Goal: Task Accomplishment & Management: Manage account settings

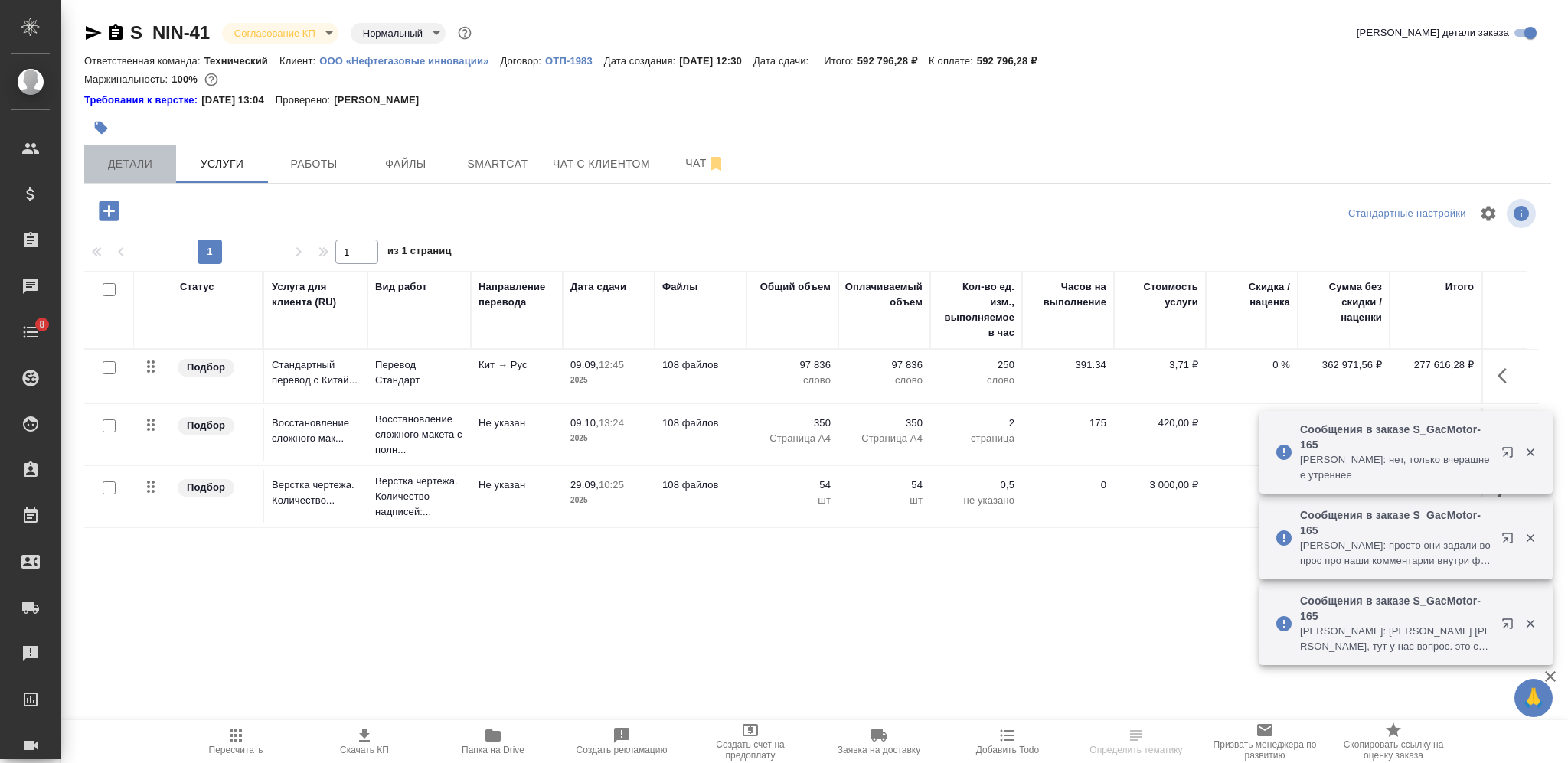
click at [162, 160] on span "Детали" at bounding box center [131, 164] width 74 height 19
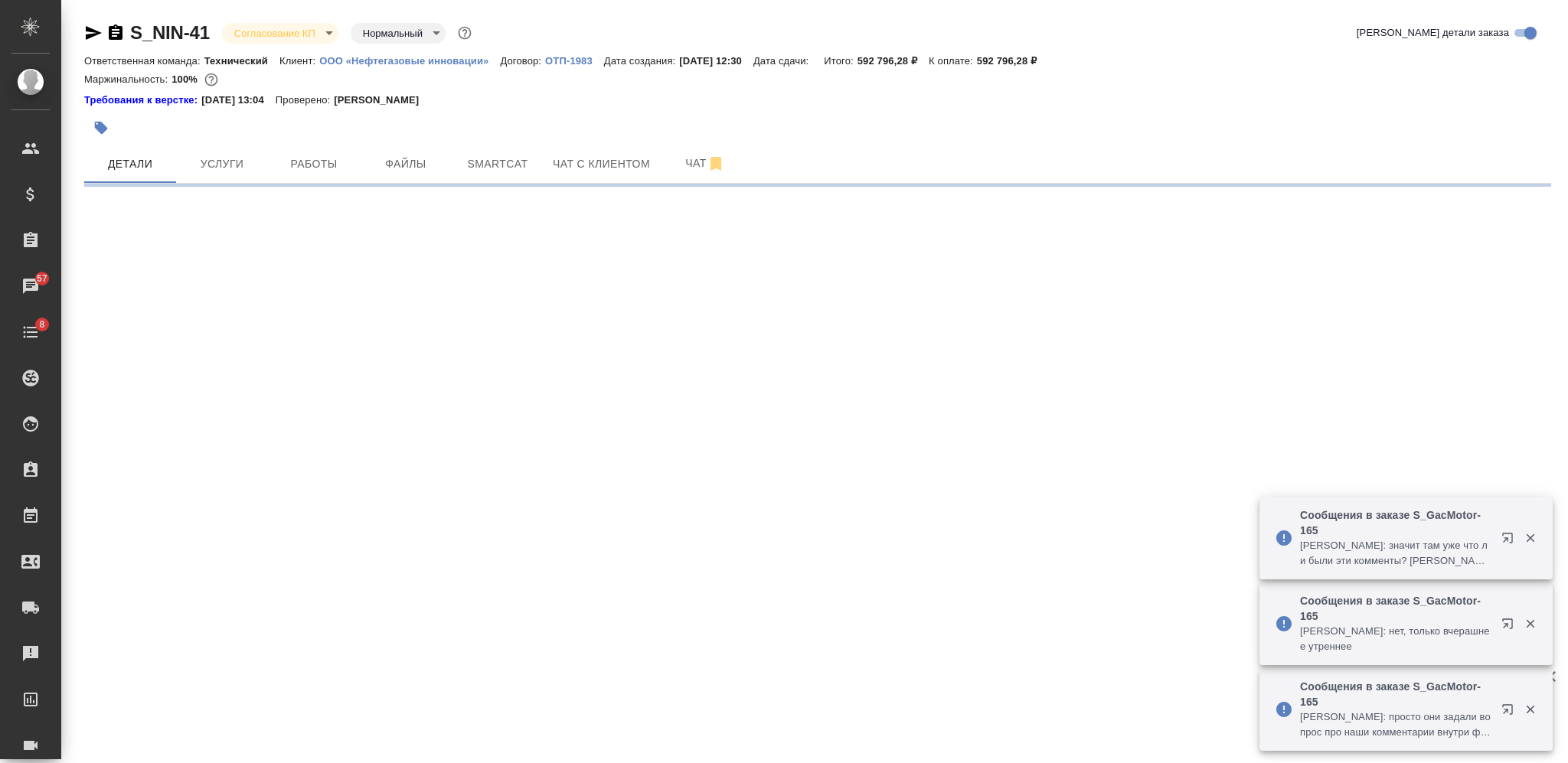
select select "RU"
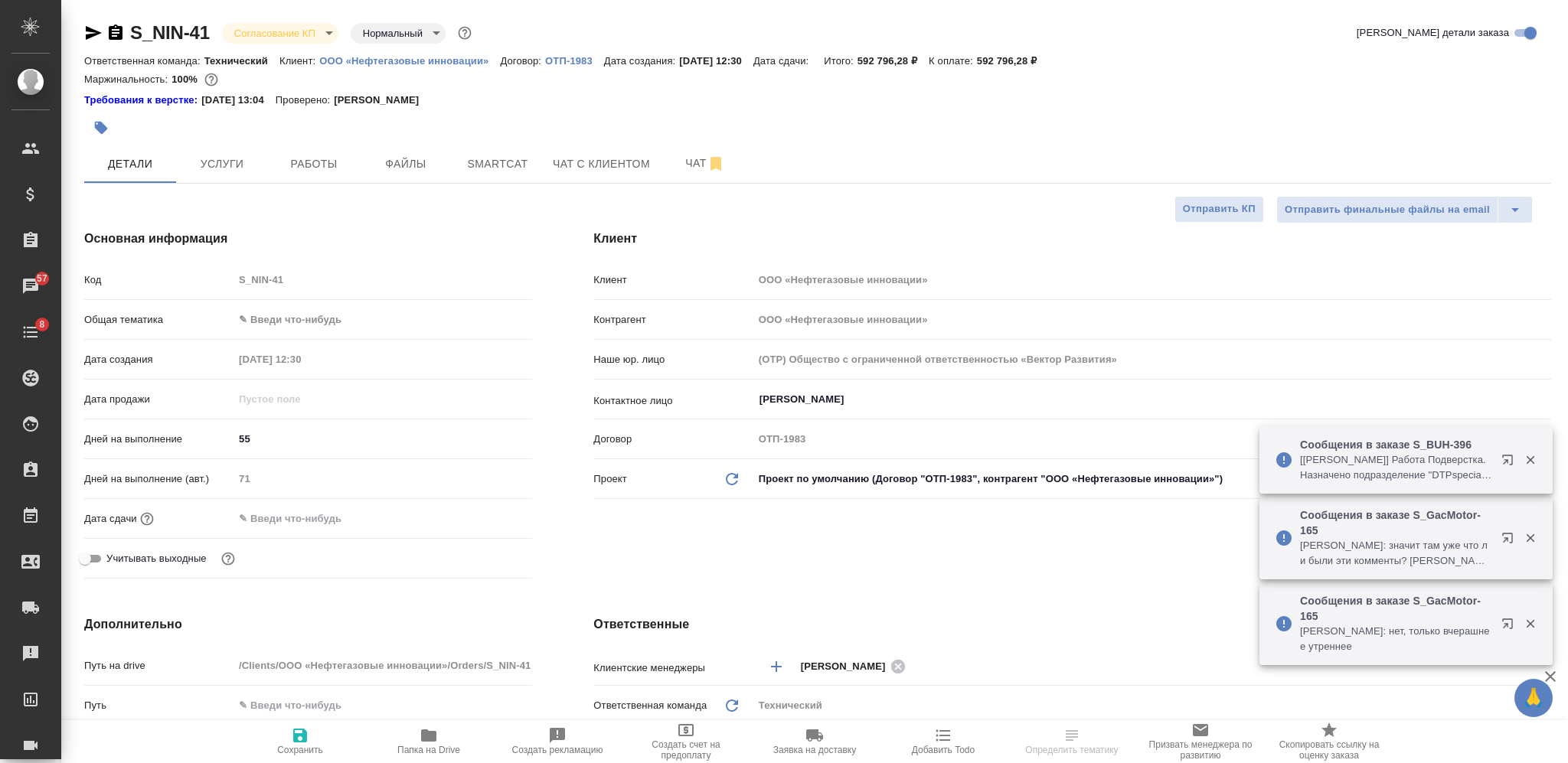
type textarea "x"
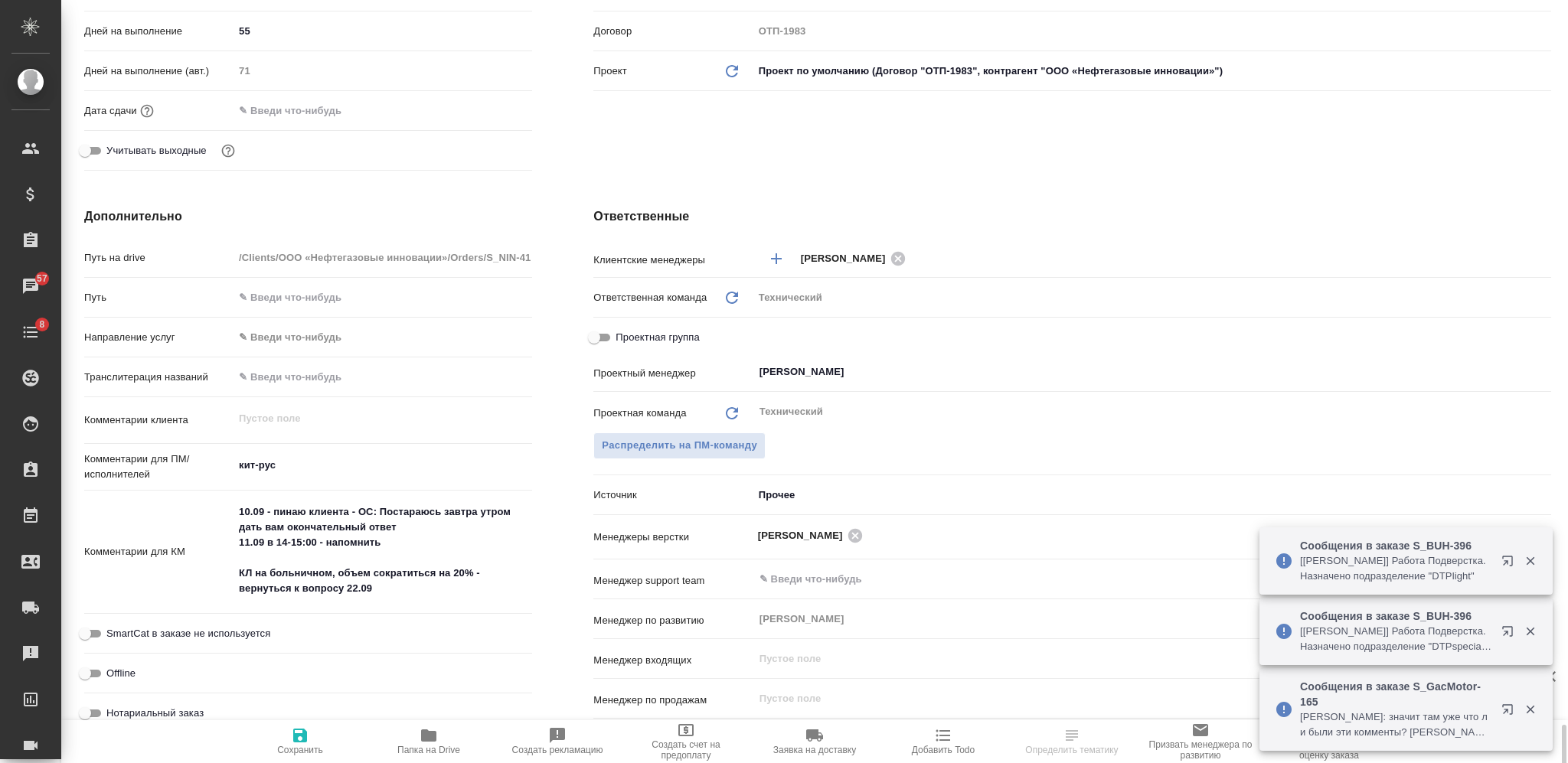
scroll to position [754, 0]
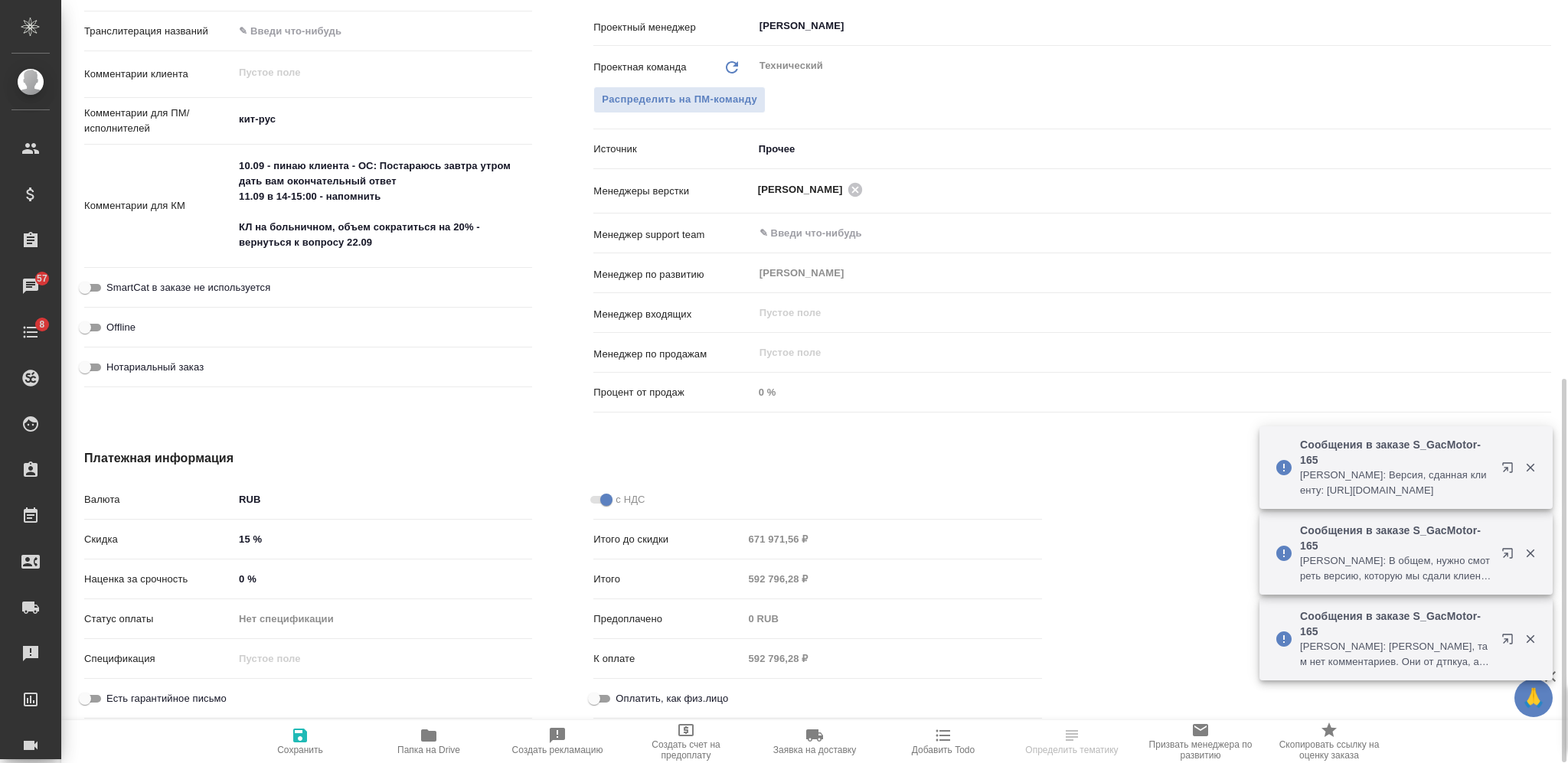
click at [242, 539] on input "15 %" at bounding box center [382, 539] width 298 height 23
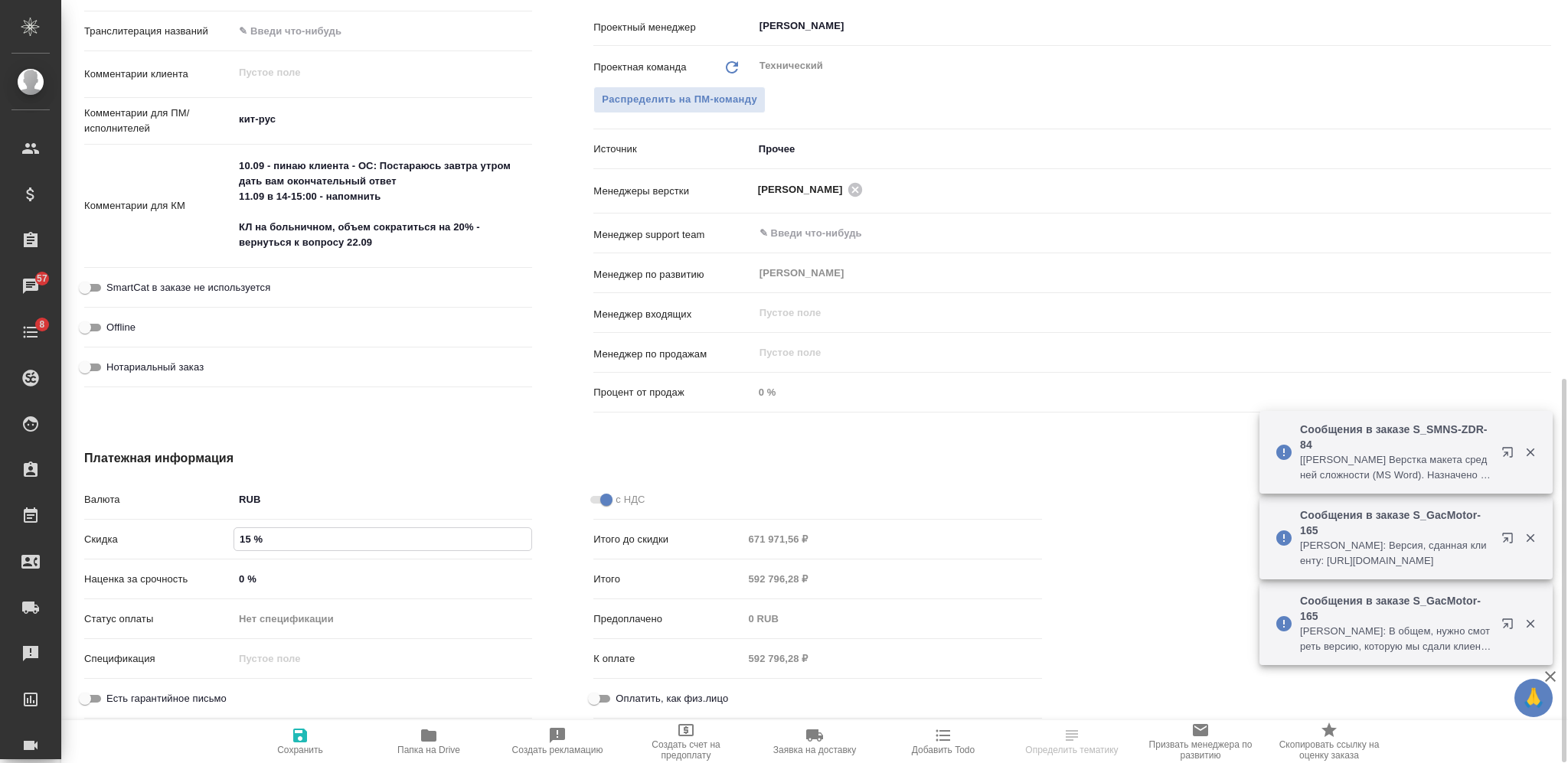
type textarea "x"
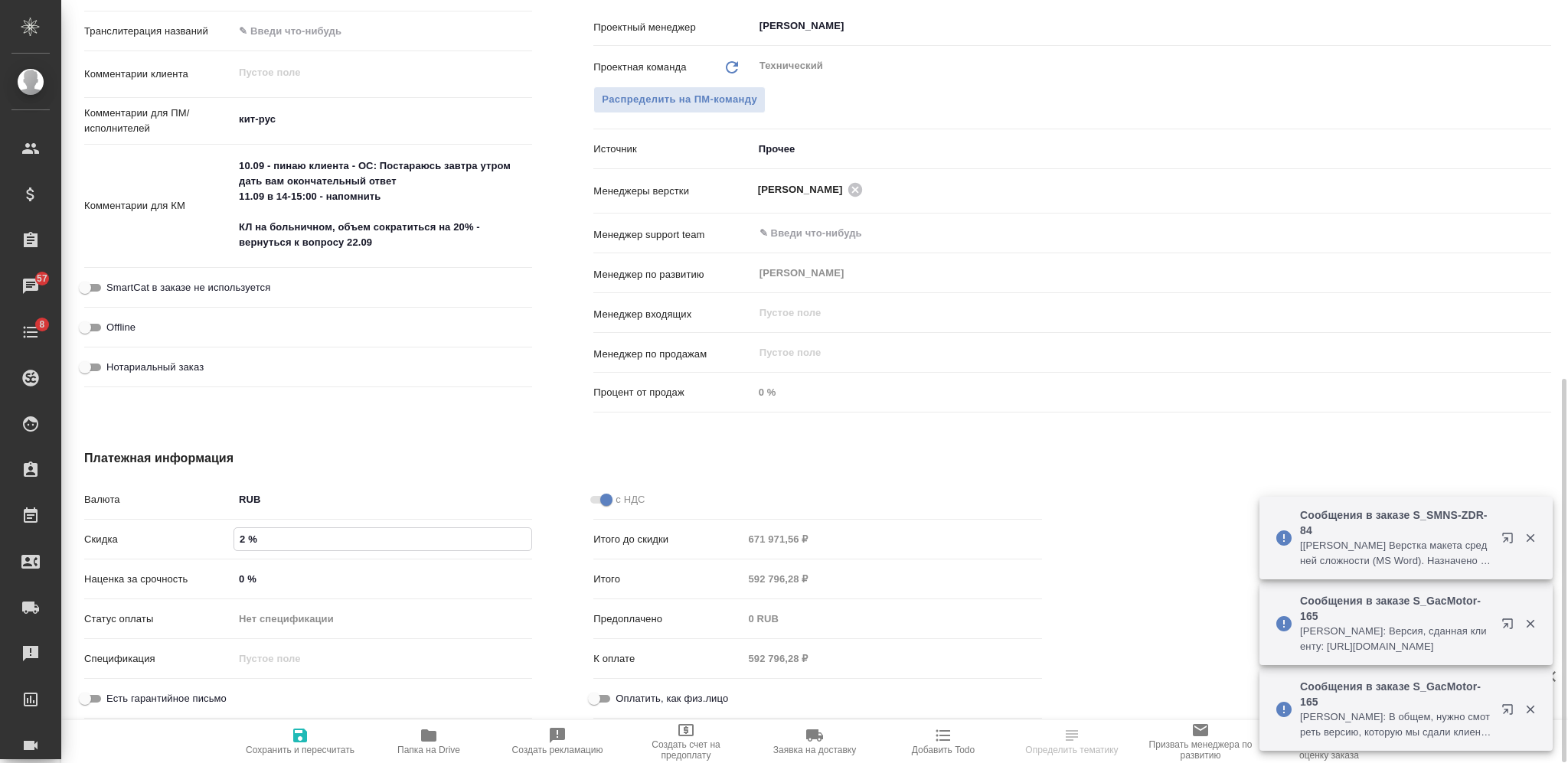
type input "20 %"
type textarea "x"
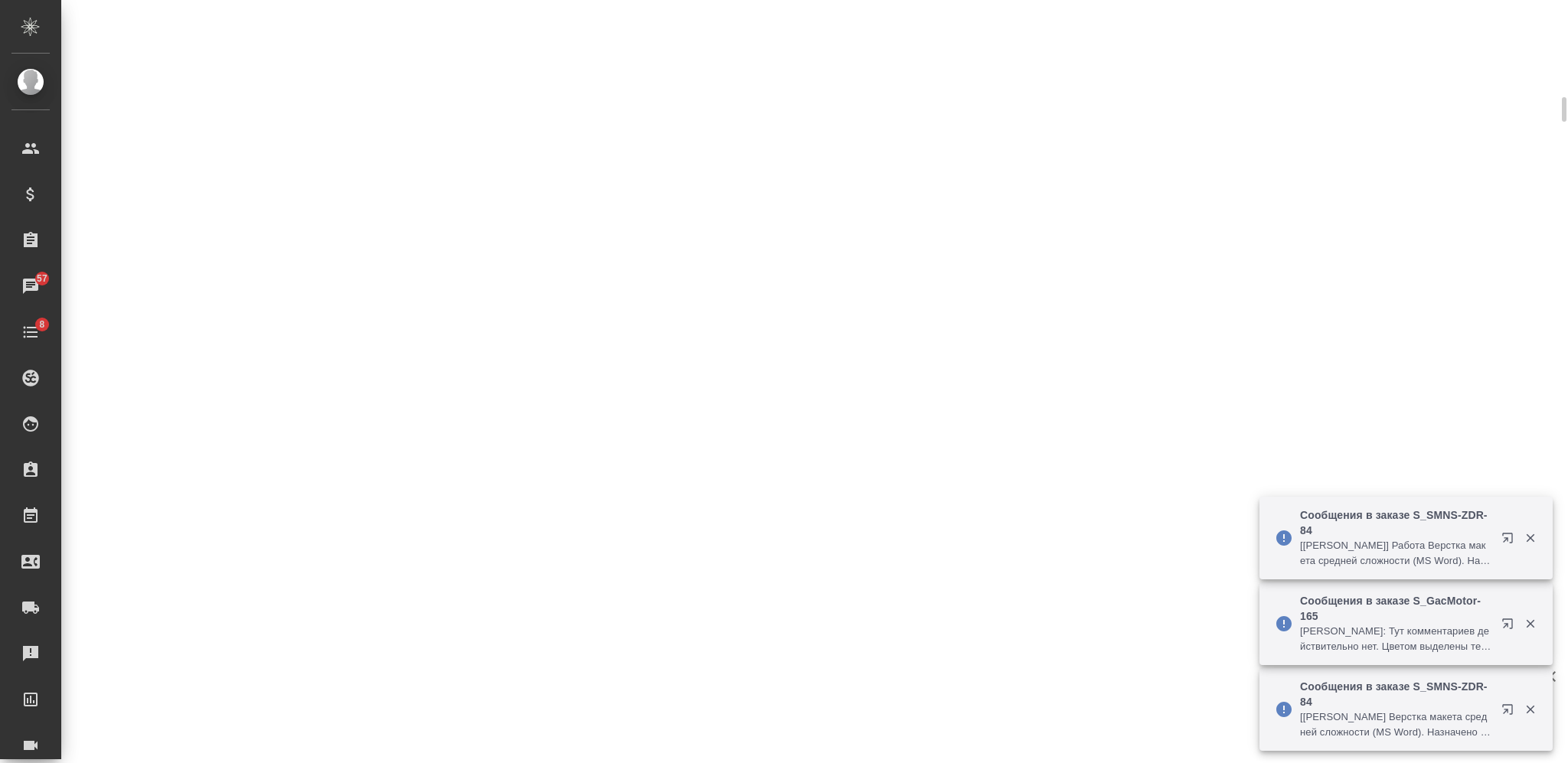
scroll to position [753, 0]
click at [297, 735] on div ".cls-1 fill:#fff; AWATERA Nikiforova Valeria Клиенты Спецификации Заказы 57 Чат…" at bounding box center [784, 381] width 1568 height 763
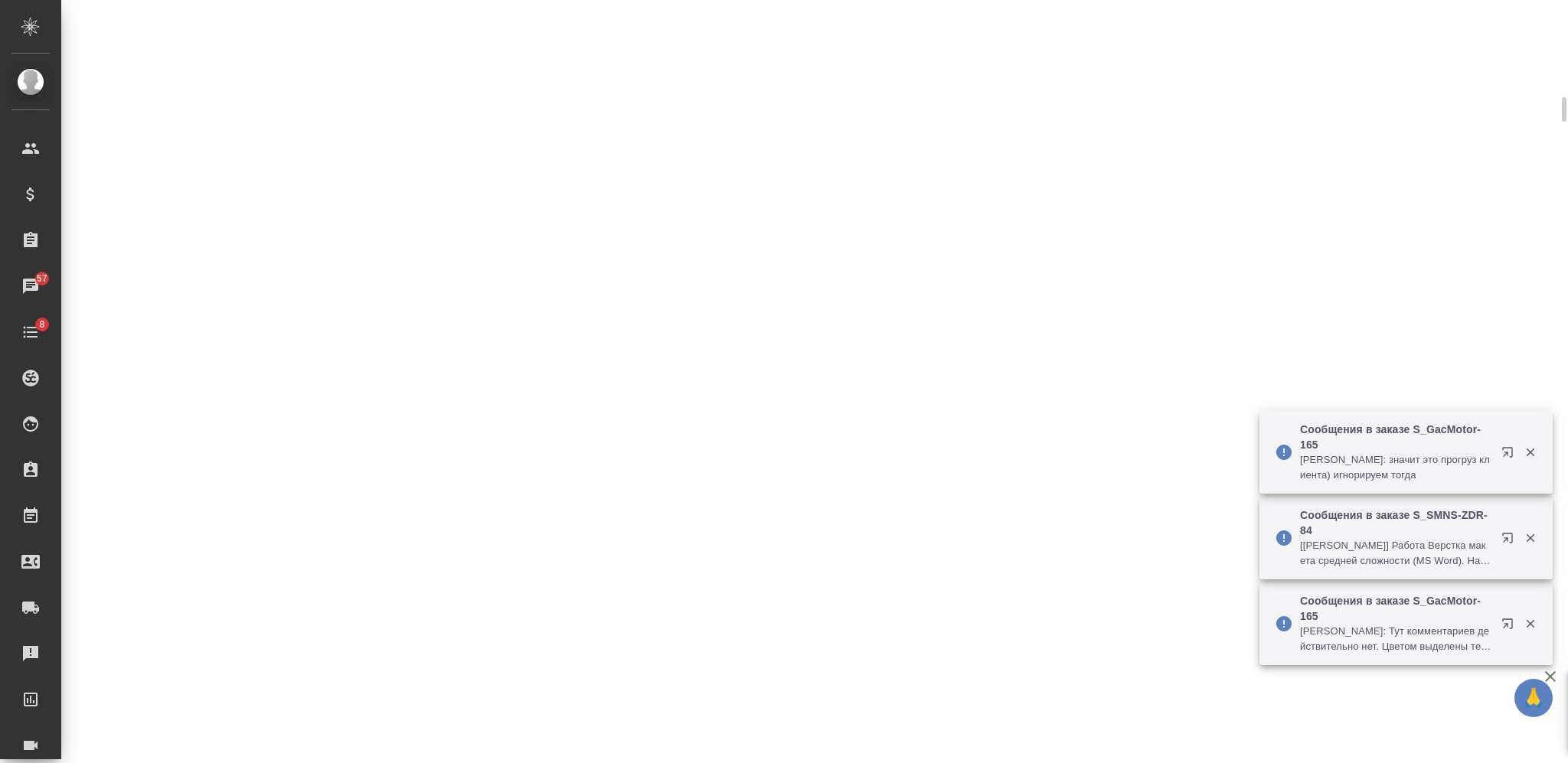
select select "RU"
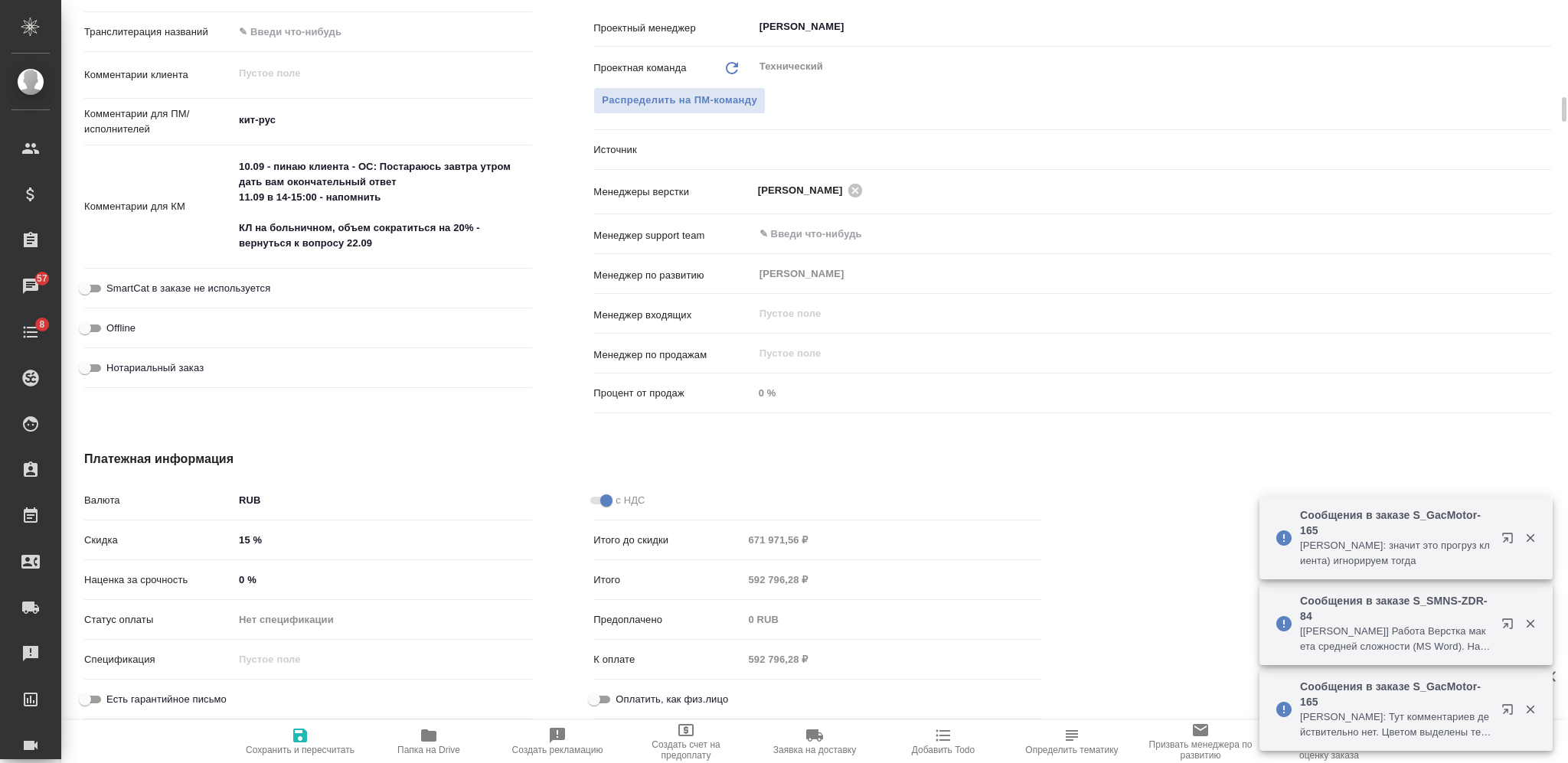
type textarea "x"
click at [241, 531] on input "15 %" at bounding box center [382, 540] width 298 height 23
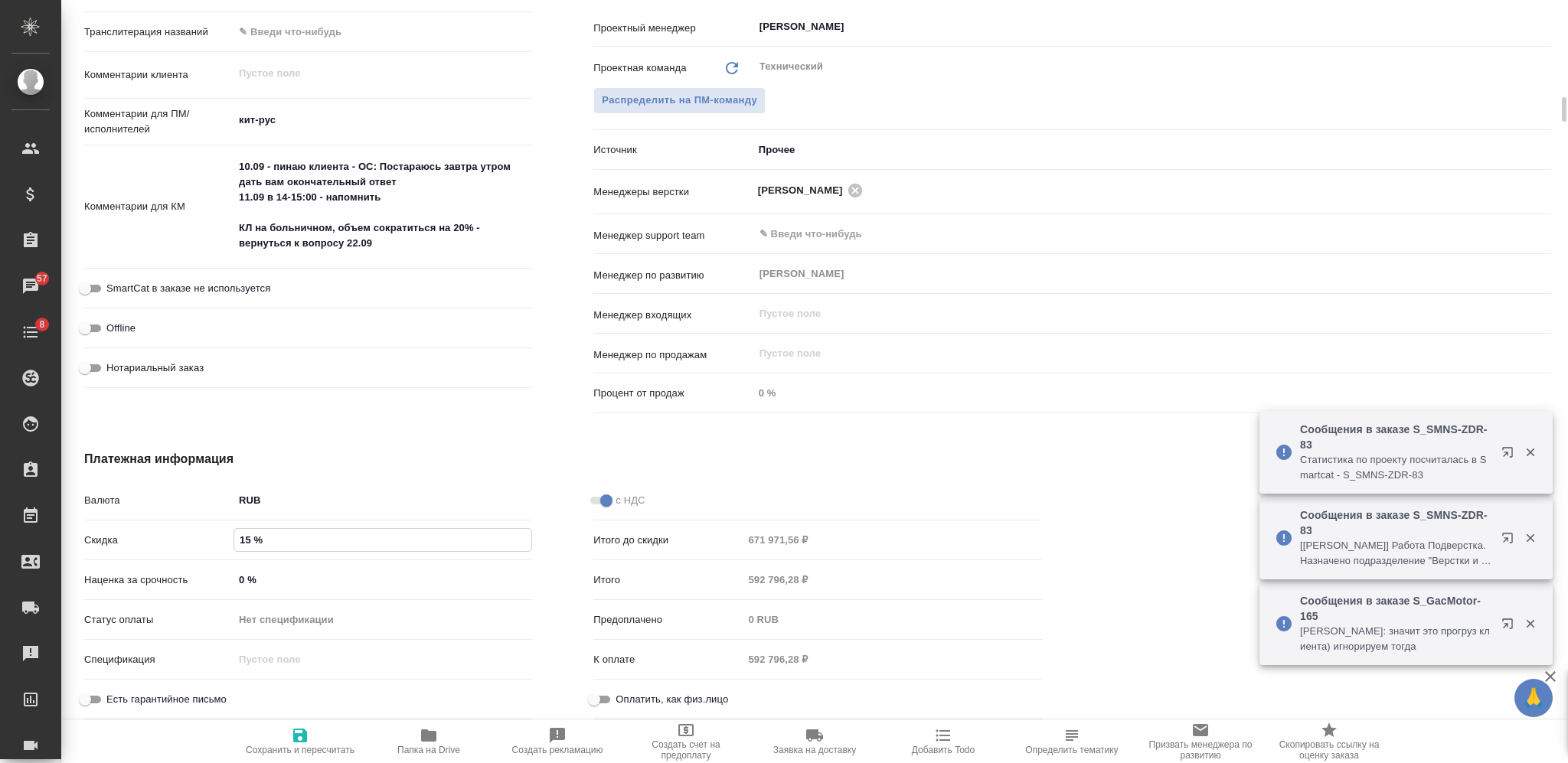
click at [241, 531] on input "15 %" at bounding box center [383, 540] width 297 height 23
type input "2 %"
type textarea "x"
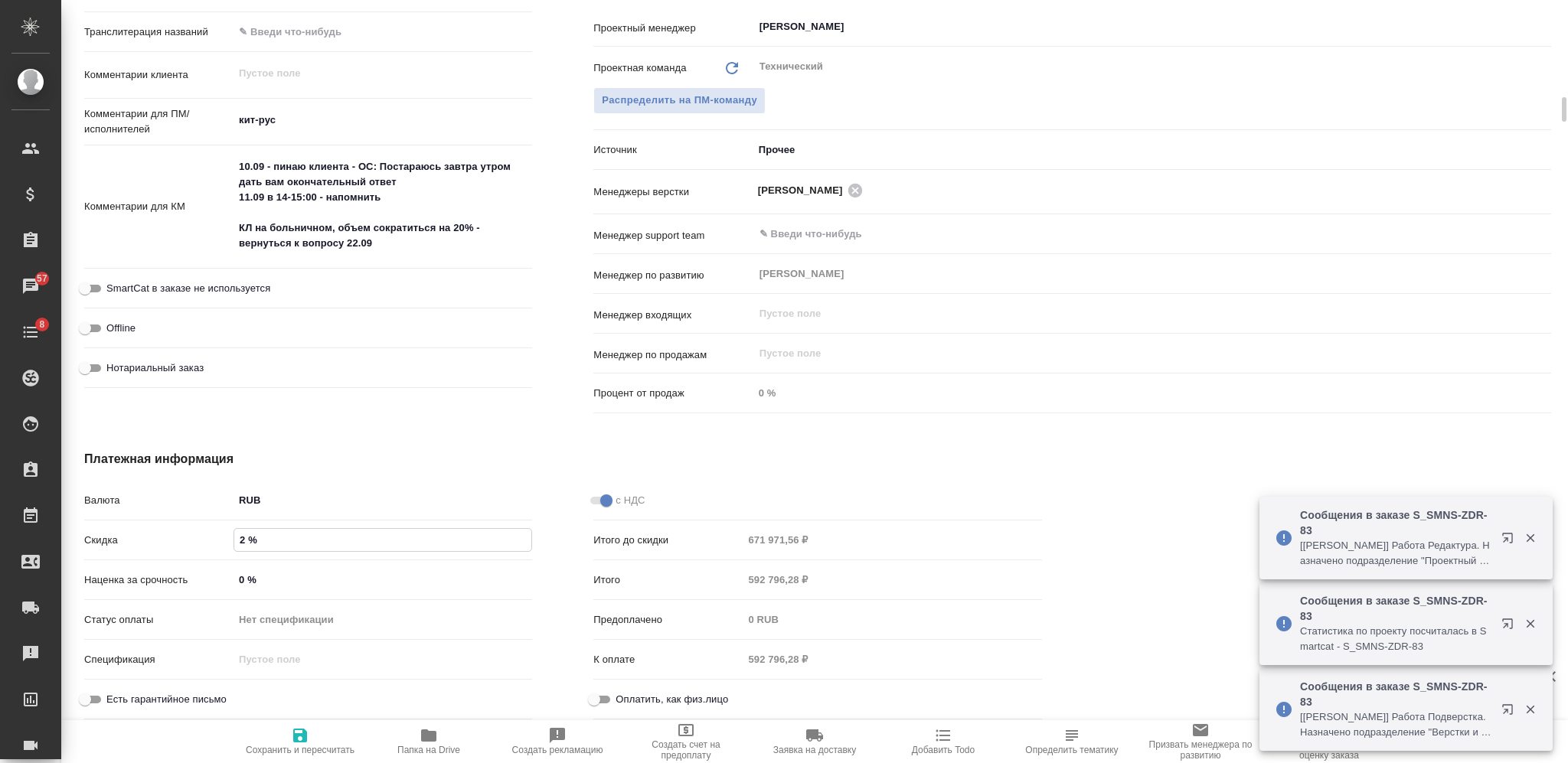
type textarea "x"
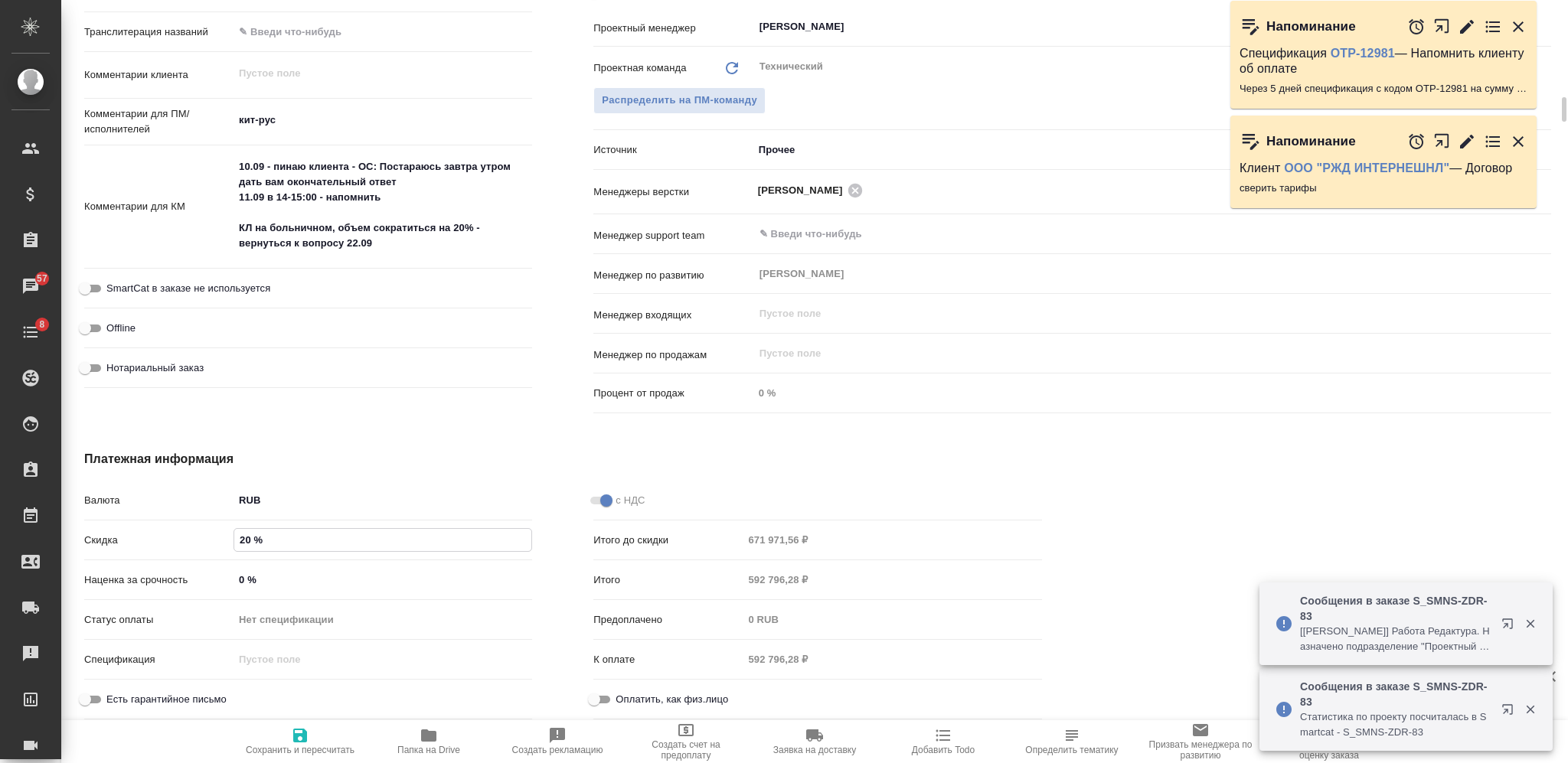
type input "20 %"
click at [314, 735] on span "Сохранить и пересчитать" at bounding box center [300, 740] width 110 height 29
type textarea "x"
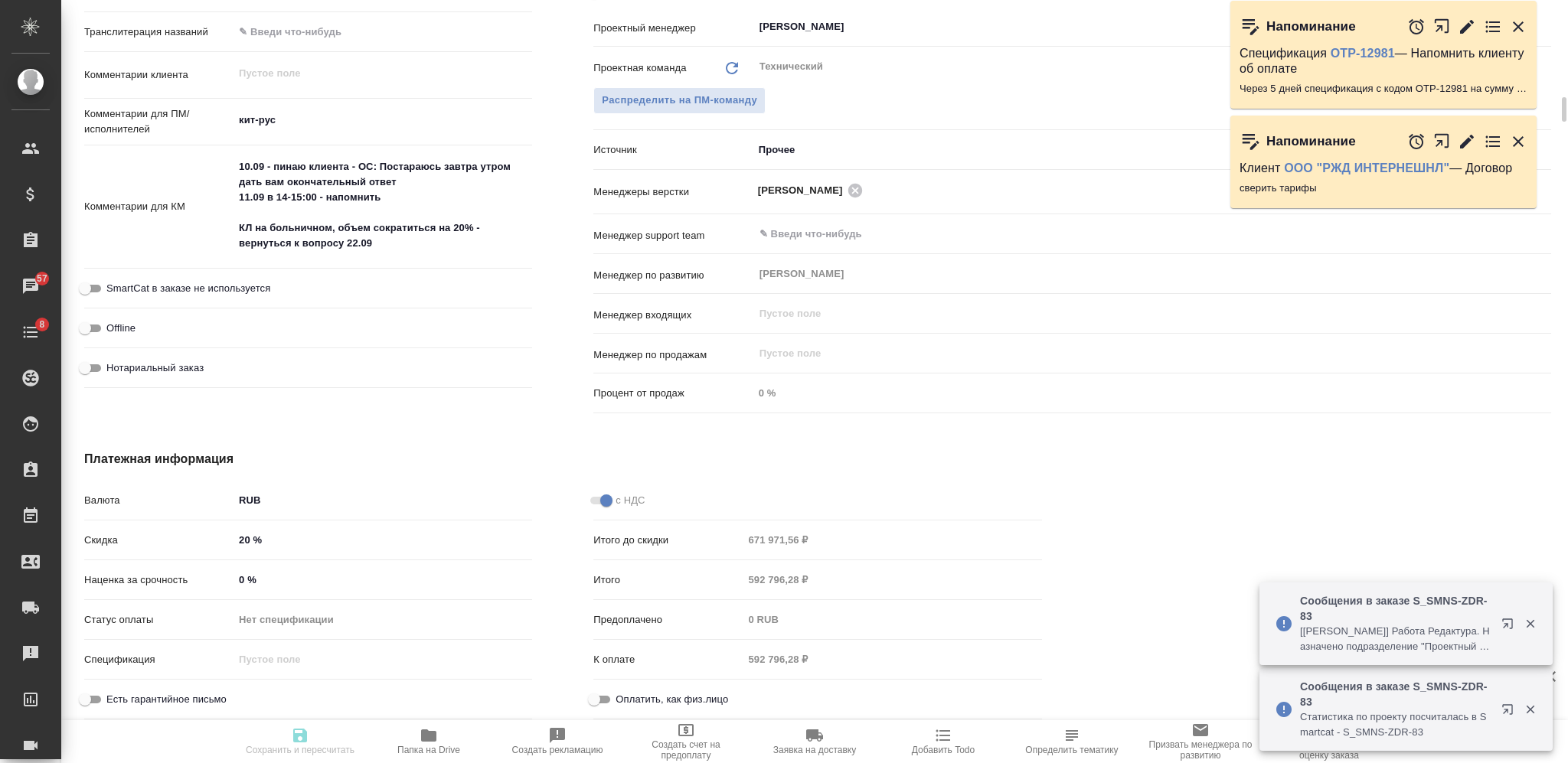
type textarea "x"
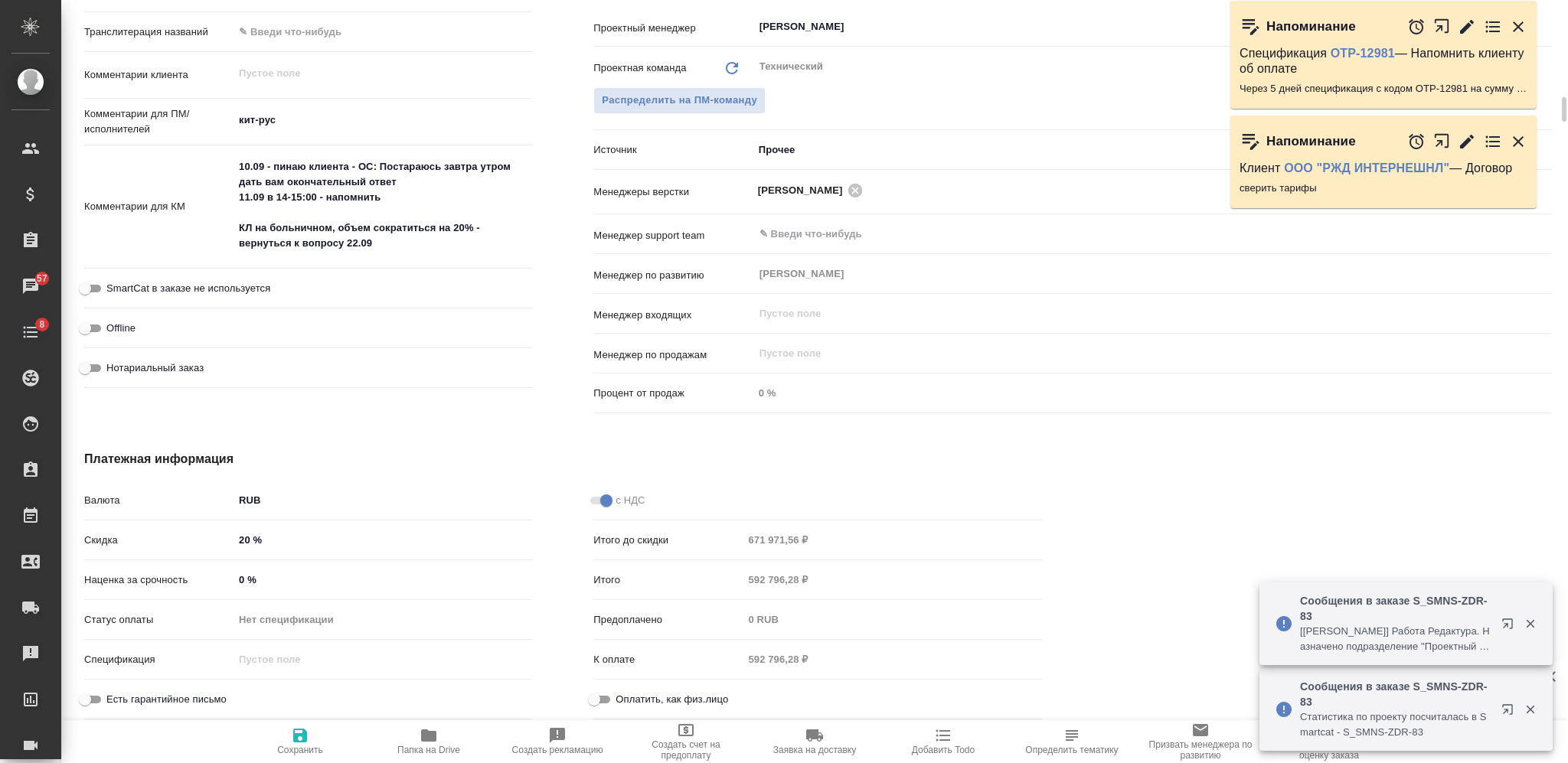
type textarea "x"
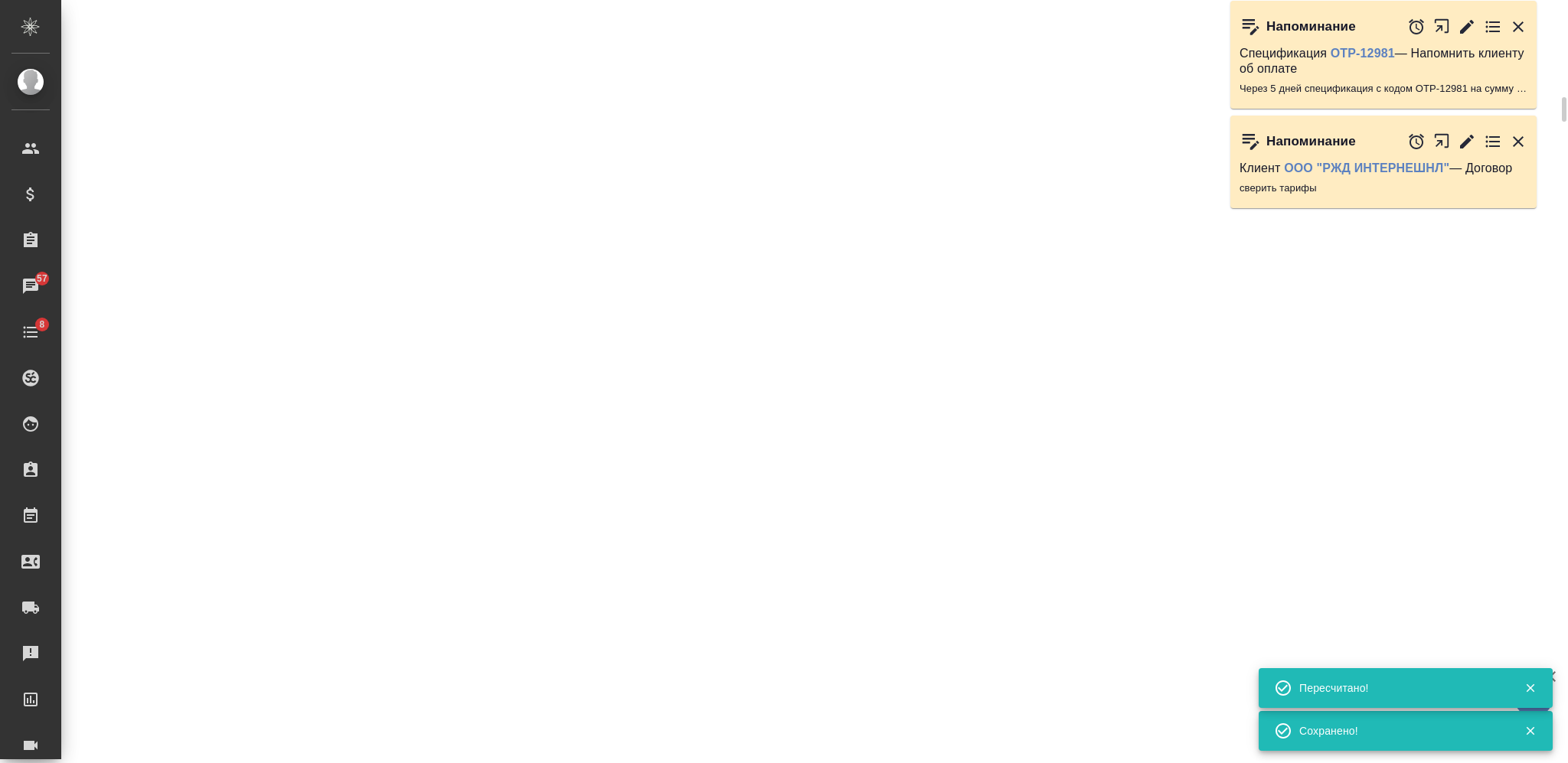
select select "RU"
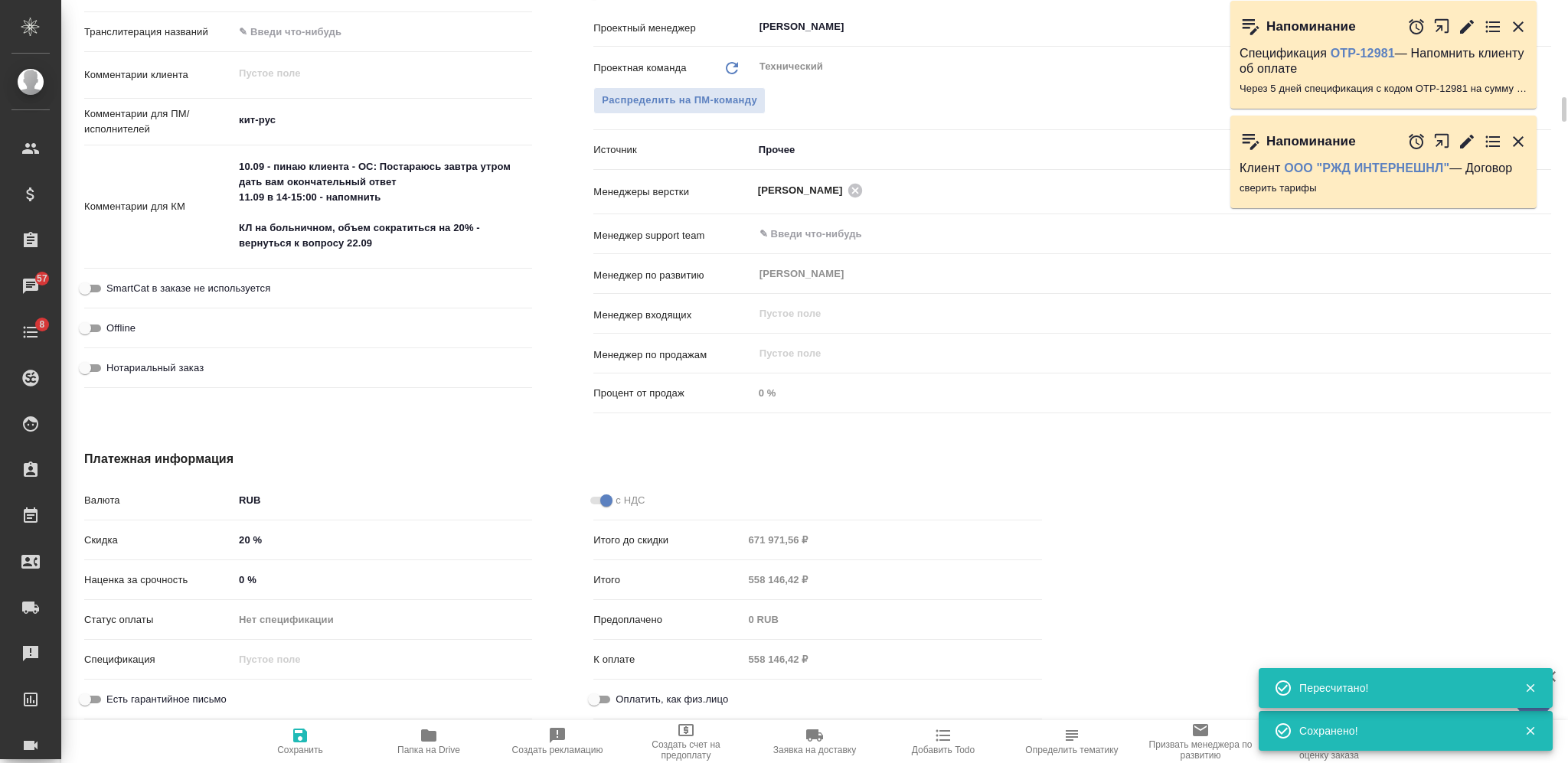
type textarea "x"
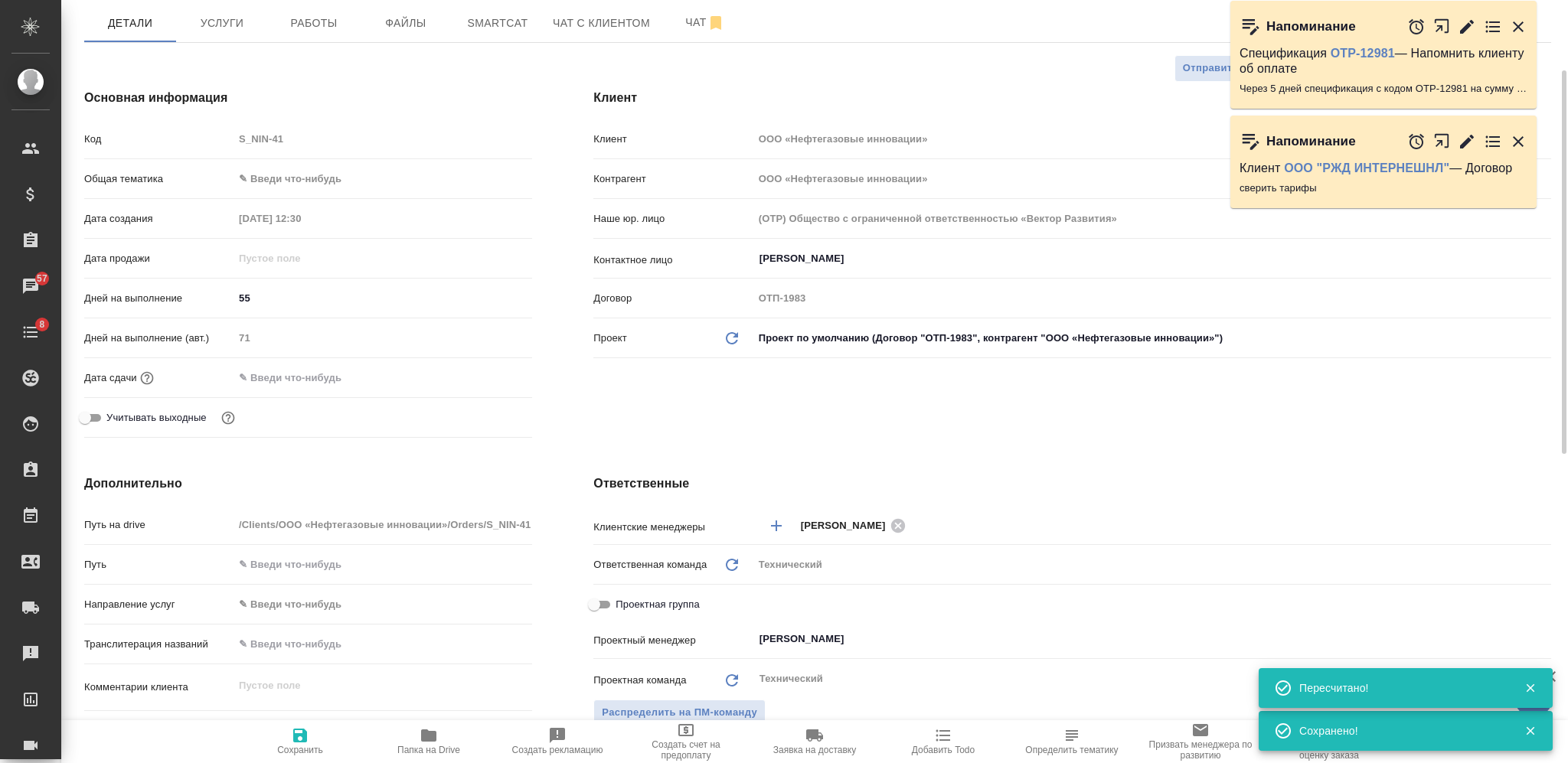
scroll to position [0, 0]
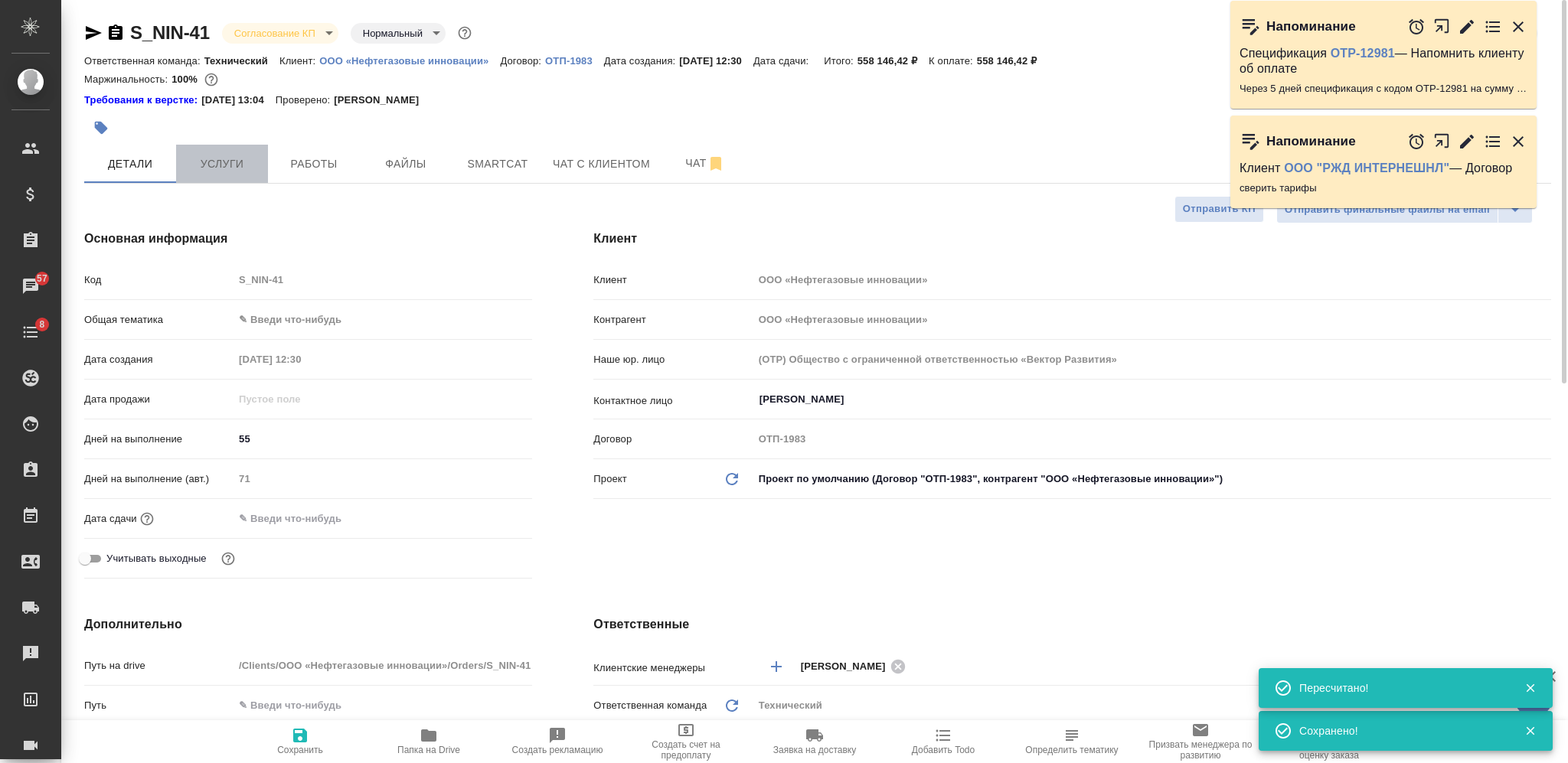
click at [234, 169] on span "Услуги" at bounding box center [223, 164] width 74 height 19
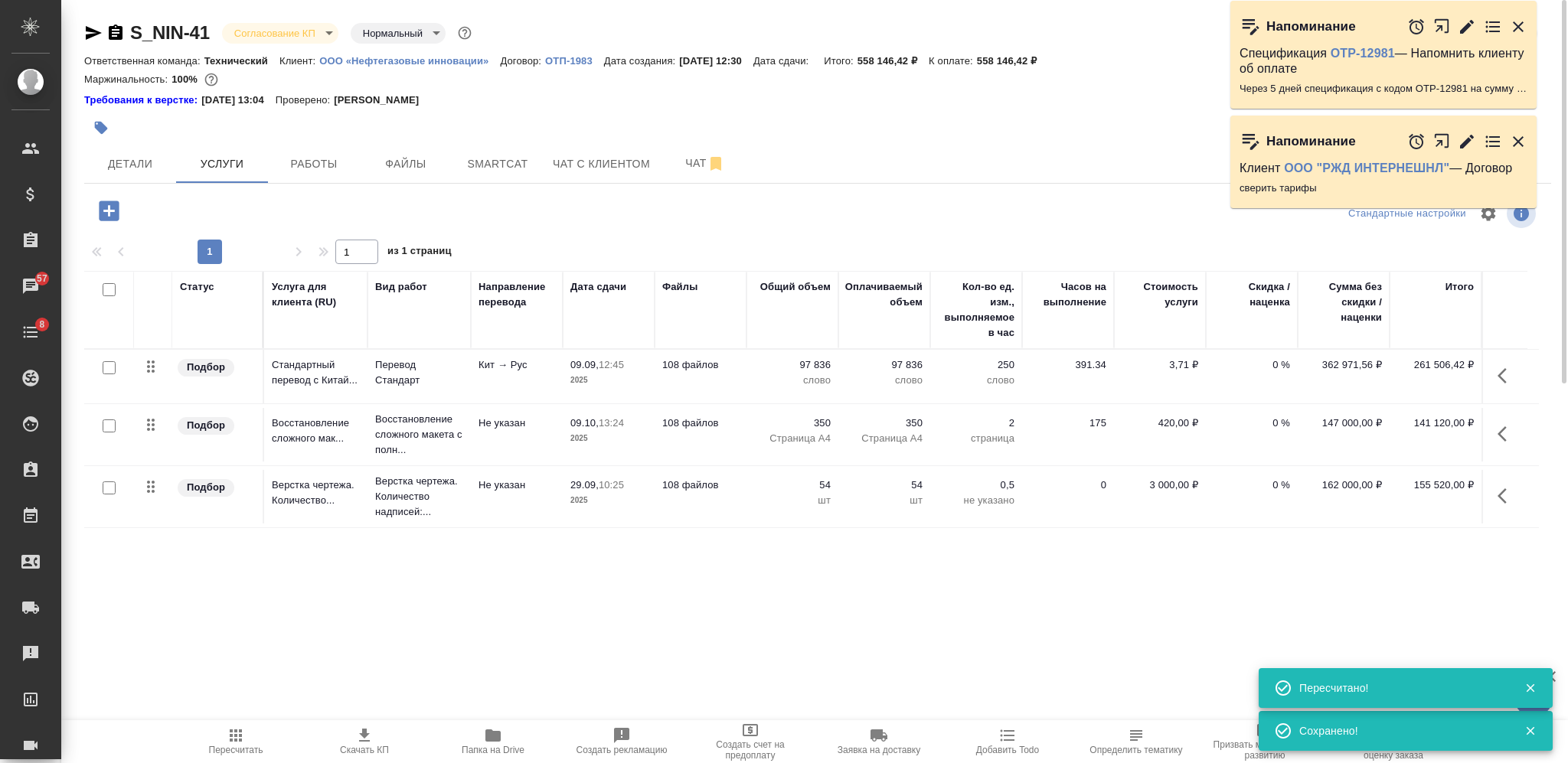
click at [369, 737] on icon "button" at bounding box center [364, 735] width 18 height 18
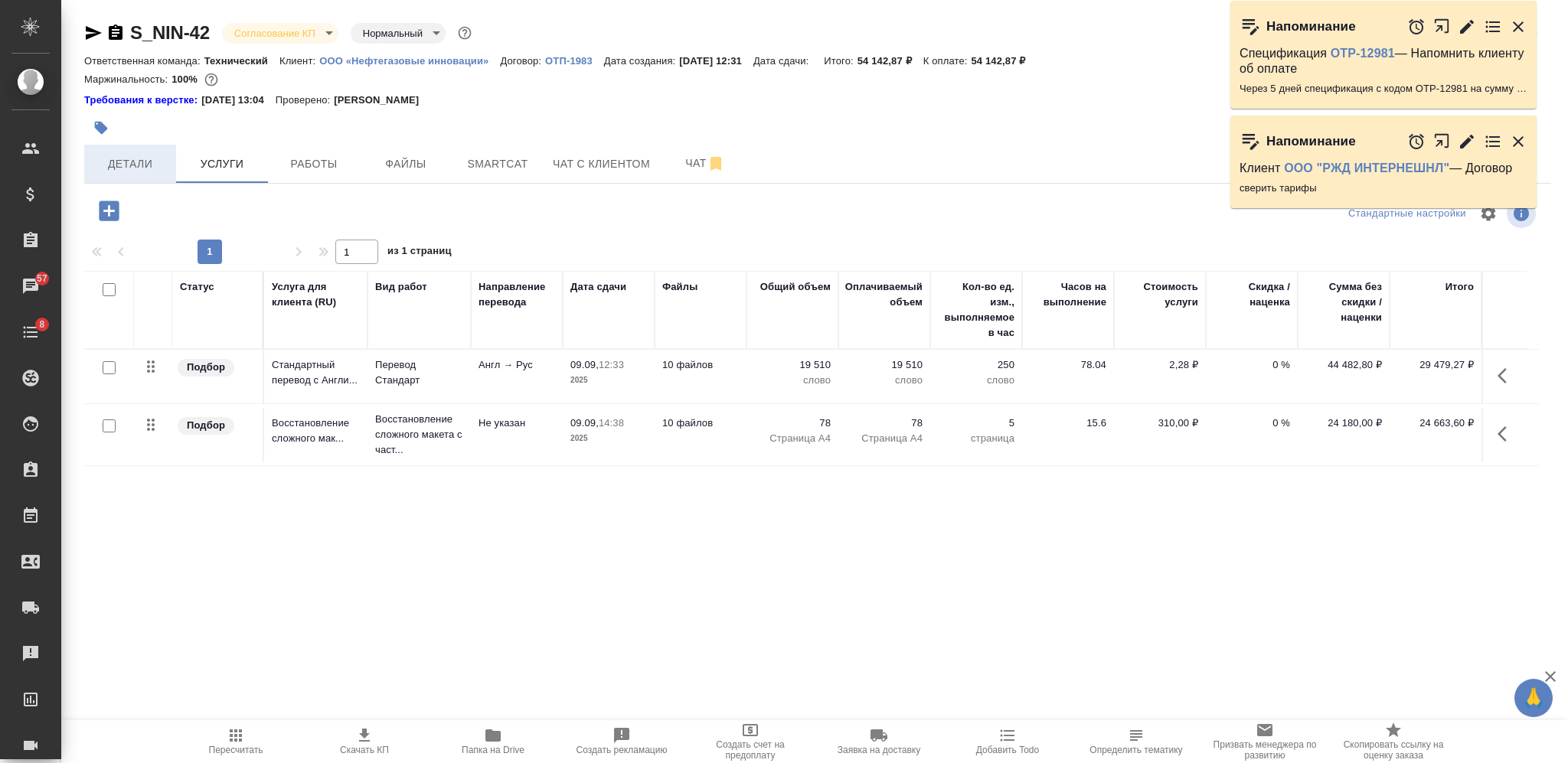
click at [144, 168] on span "Детали" at bounding box center [131, 164] width 74 height 19
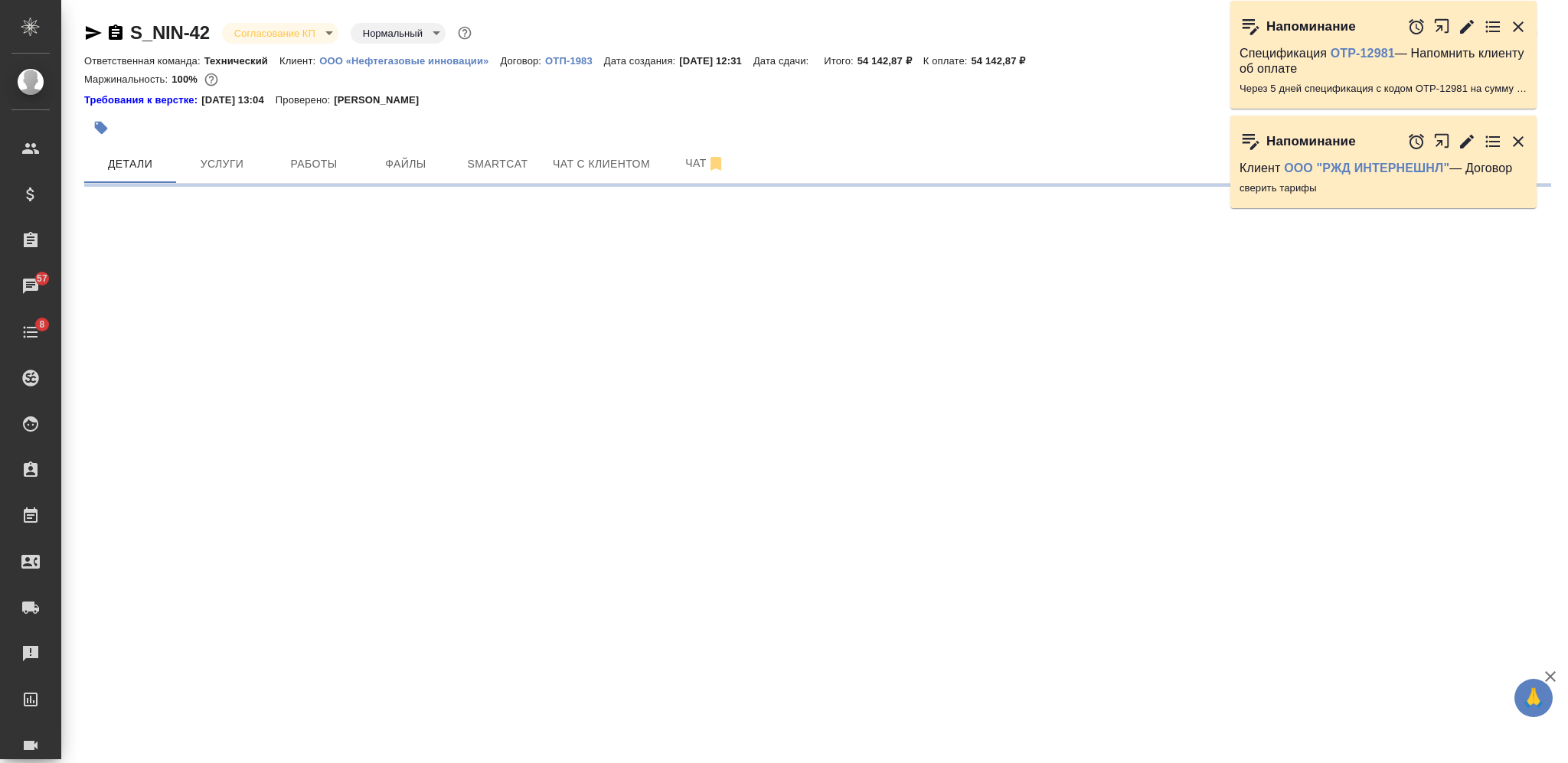
select select "RU"
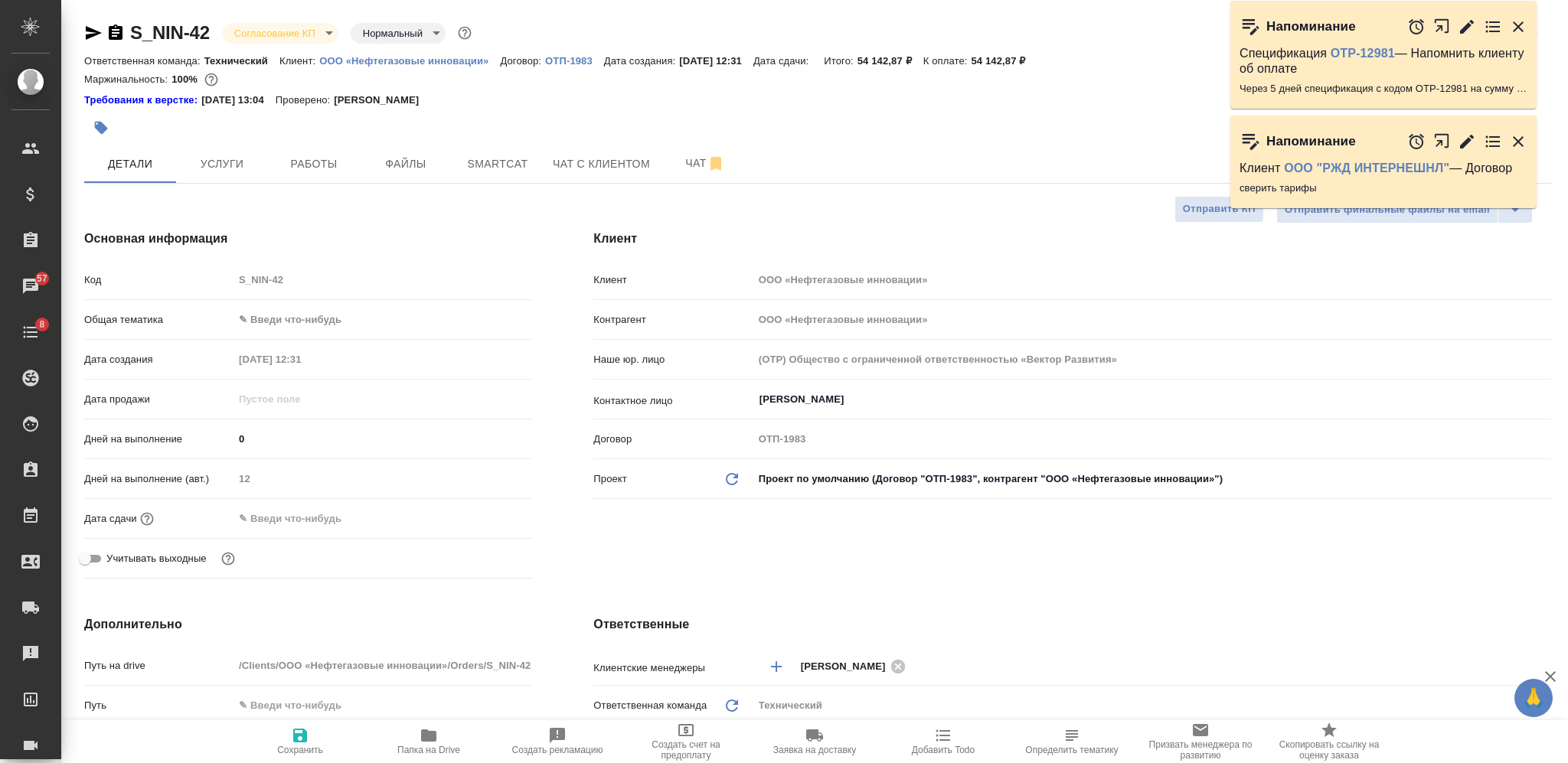
type textarea "x"
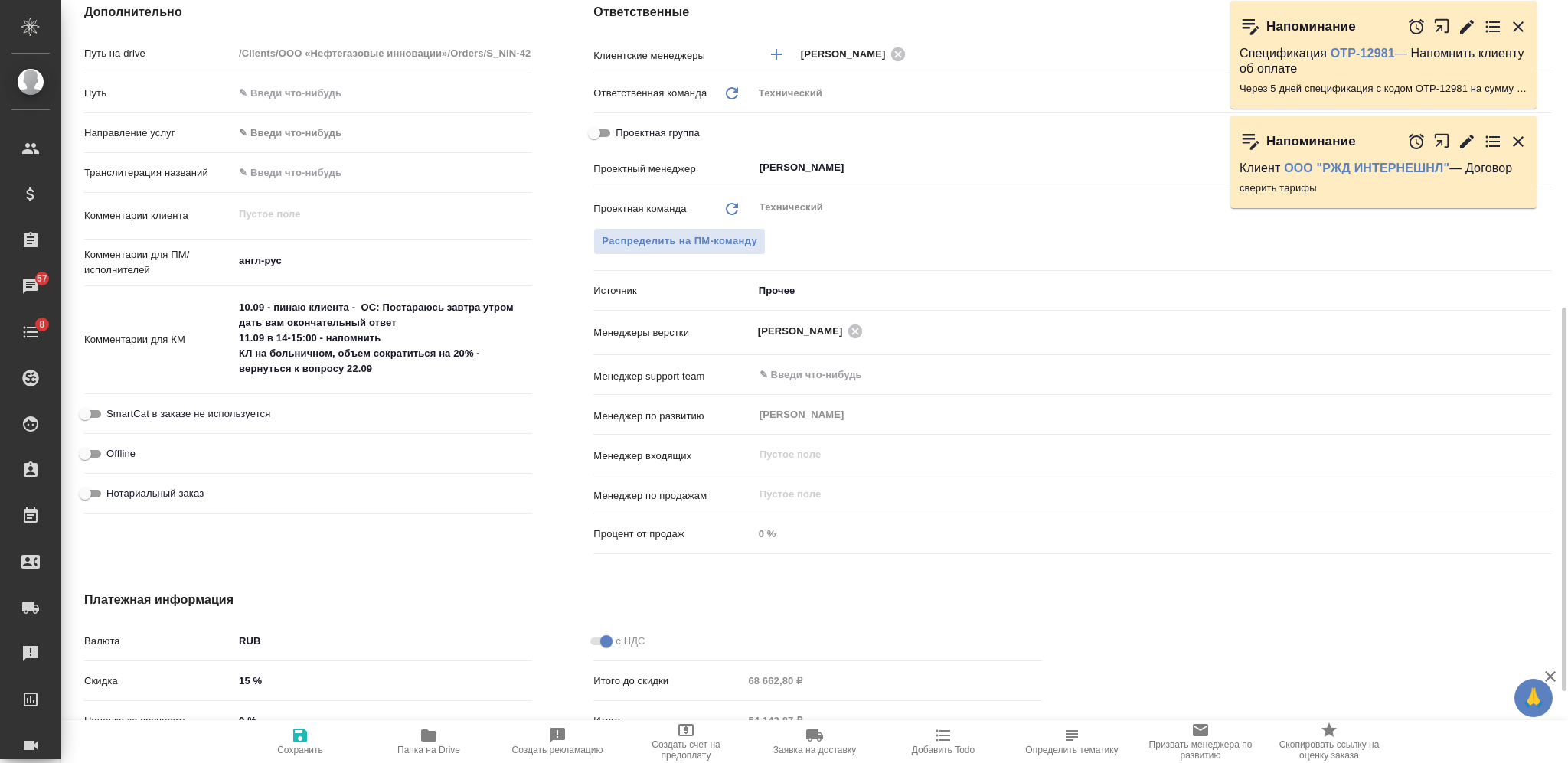
scroll to position [754, 0]
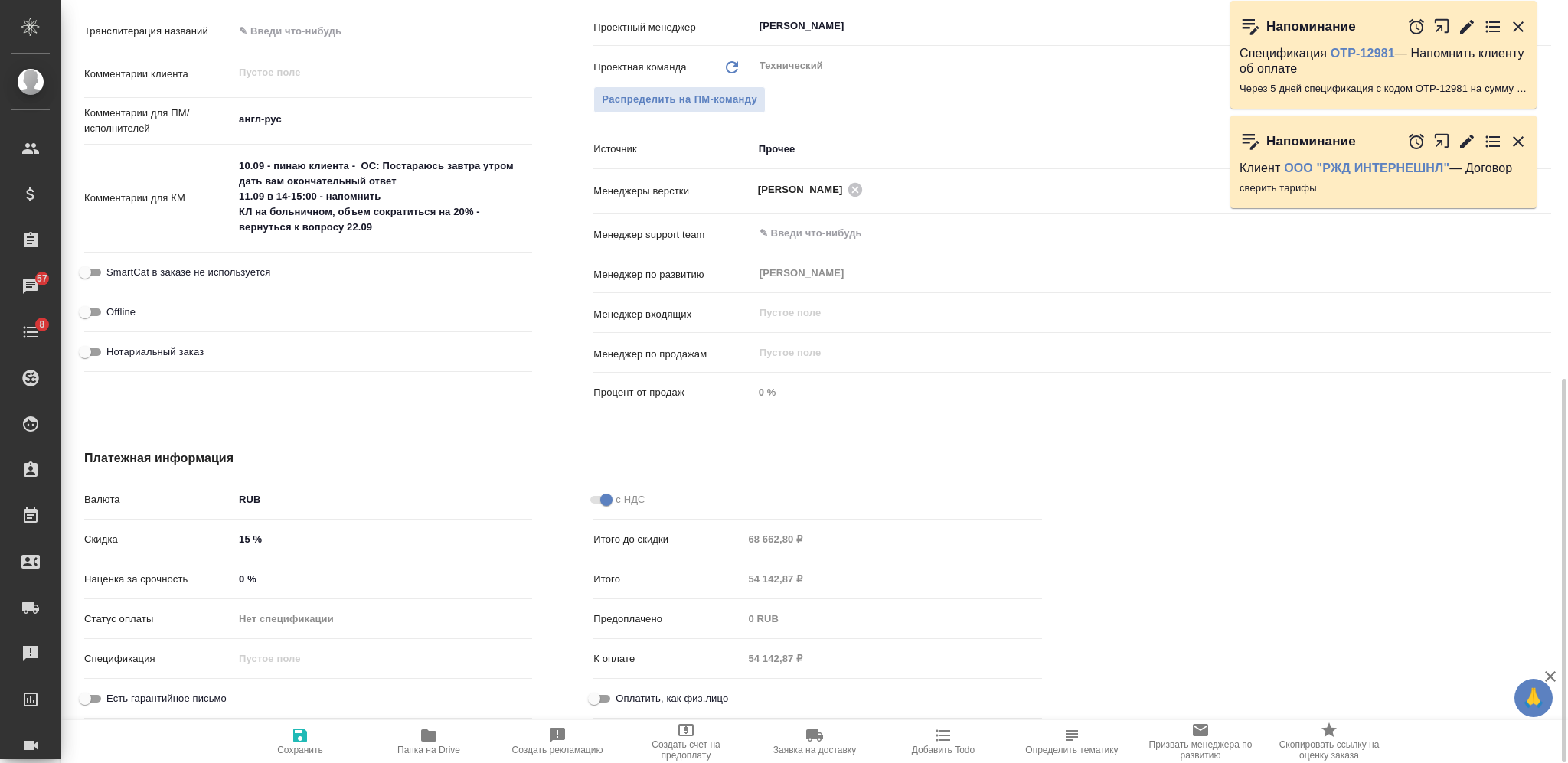
click at [242, 532] on input "15 %" at bounding box center [382, 539] width 298 height 23
click at [242, 532] on input "15 %" at bounding box center [383, 539] width 297 height 23
type input "2 %"
type textarea "x"
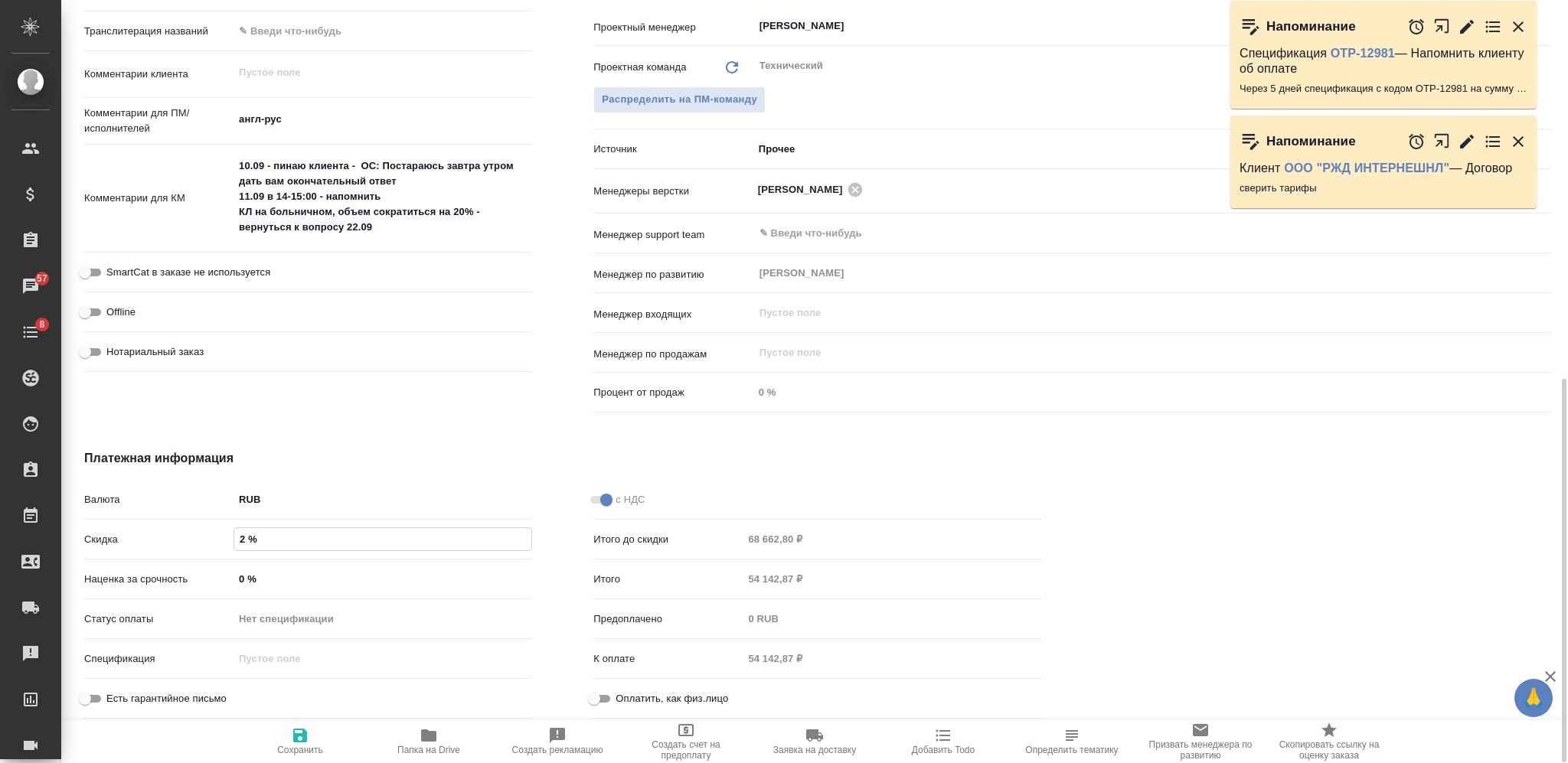
type textarea "x"
type input "20 %"
type textarea "x"
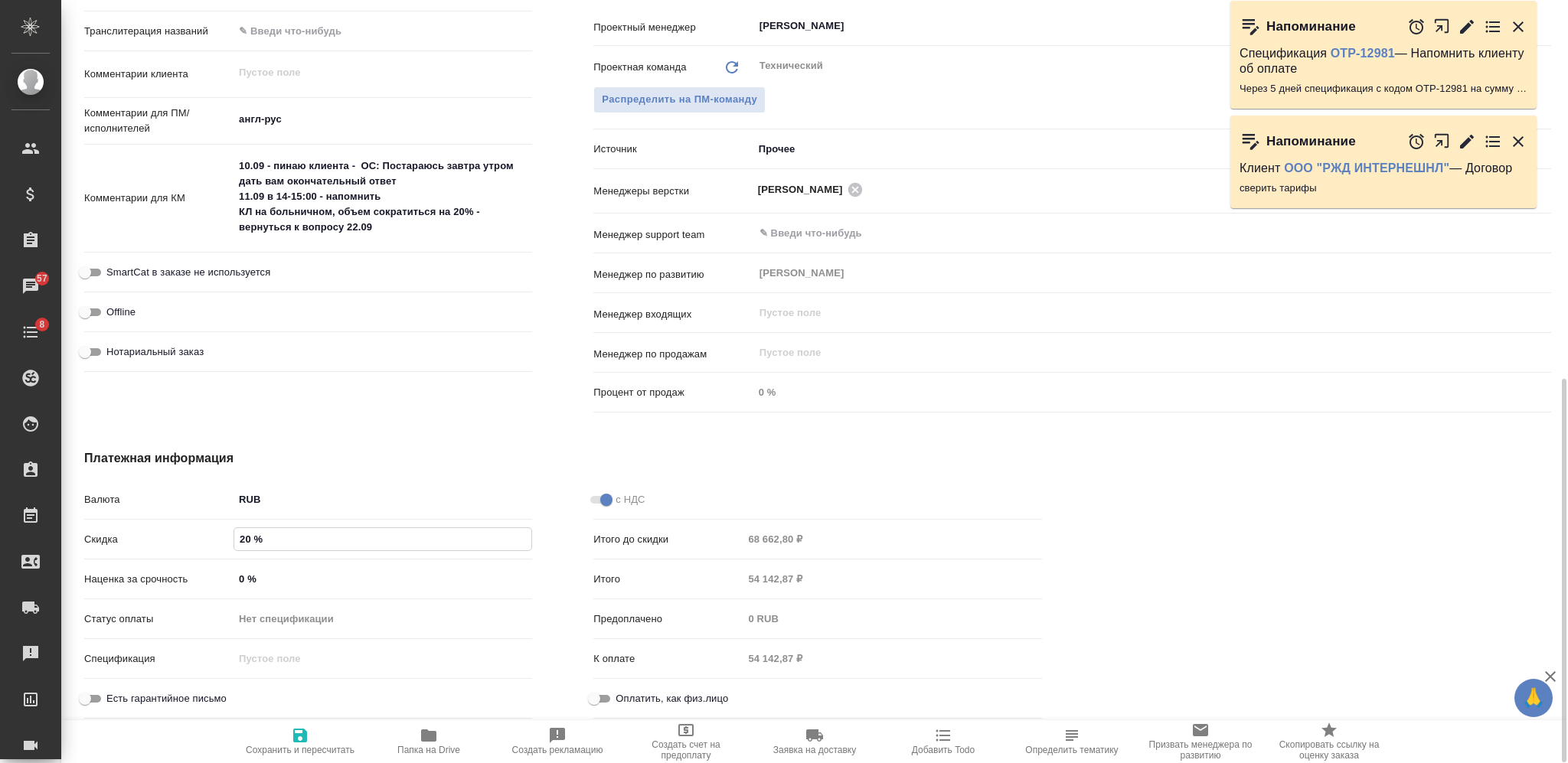
type input "20 %"
click at [293, 738] on icon "button" at bounding box center [300, 735] width 18 height 18
type textarea "x"
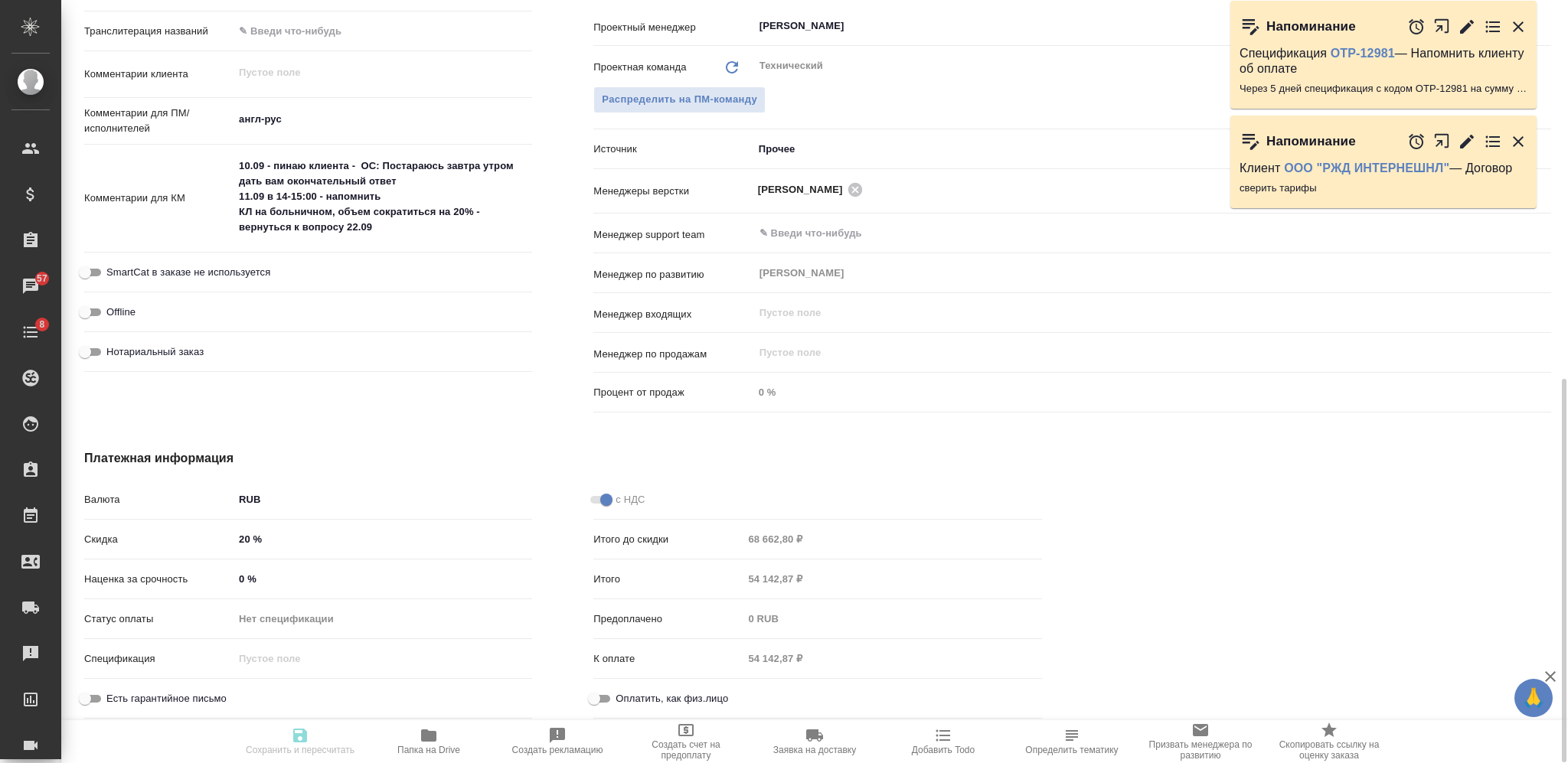
type textarea "x"
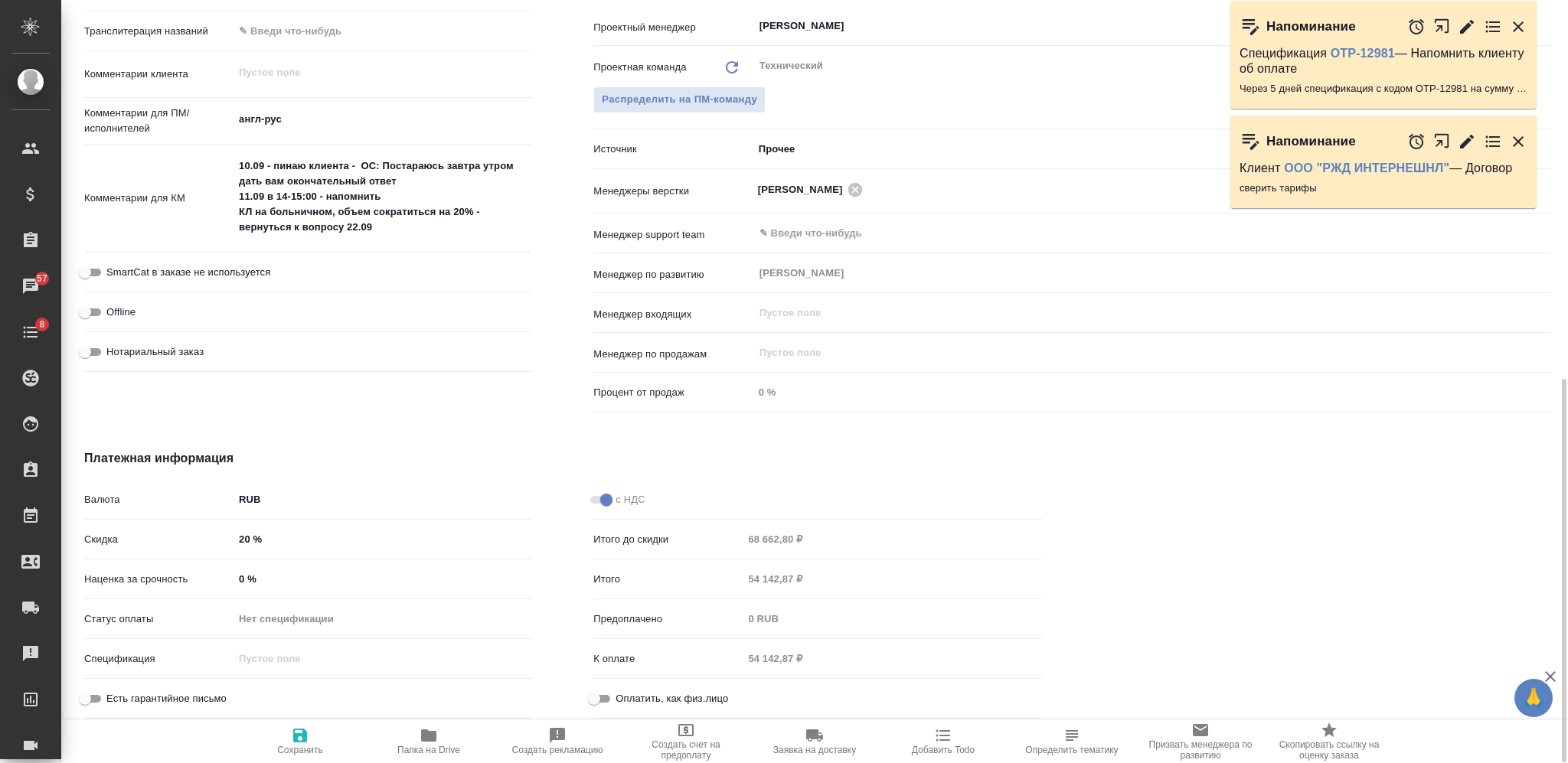
type textarea "x"
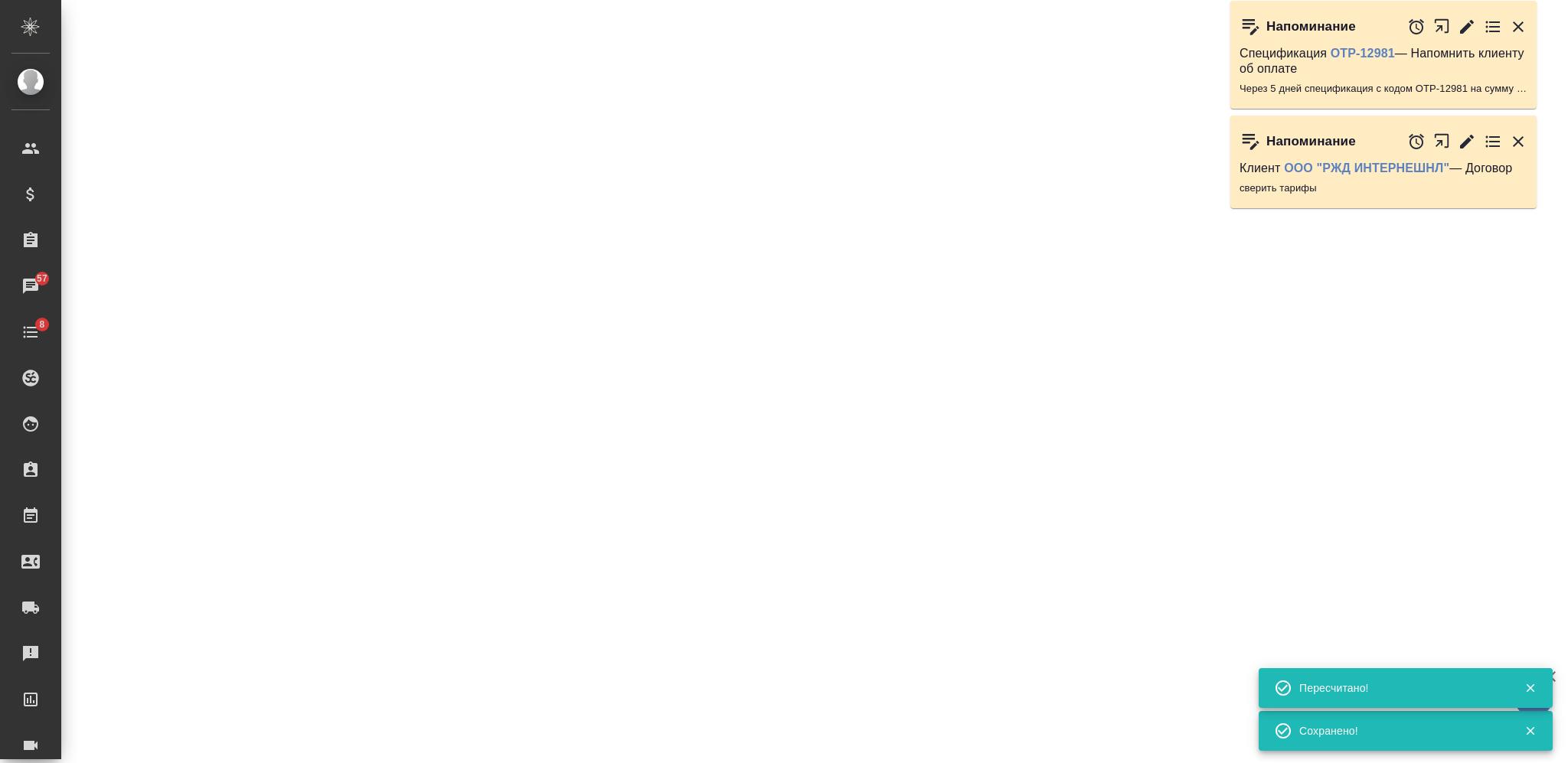
select select "RU"
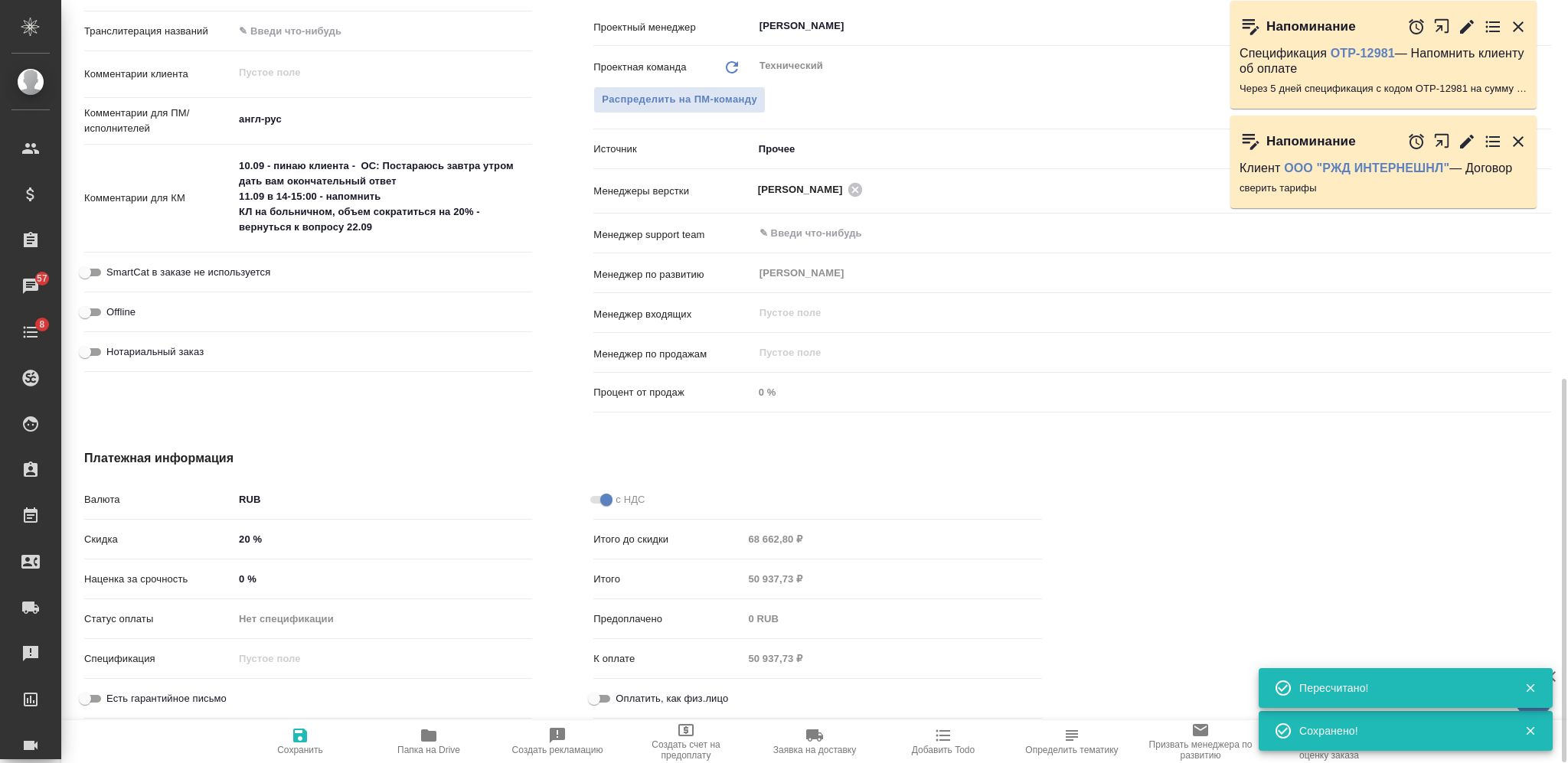
type textarea "x"
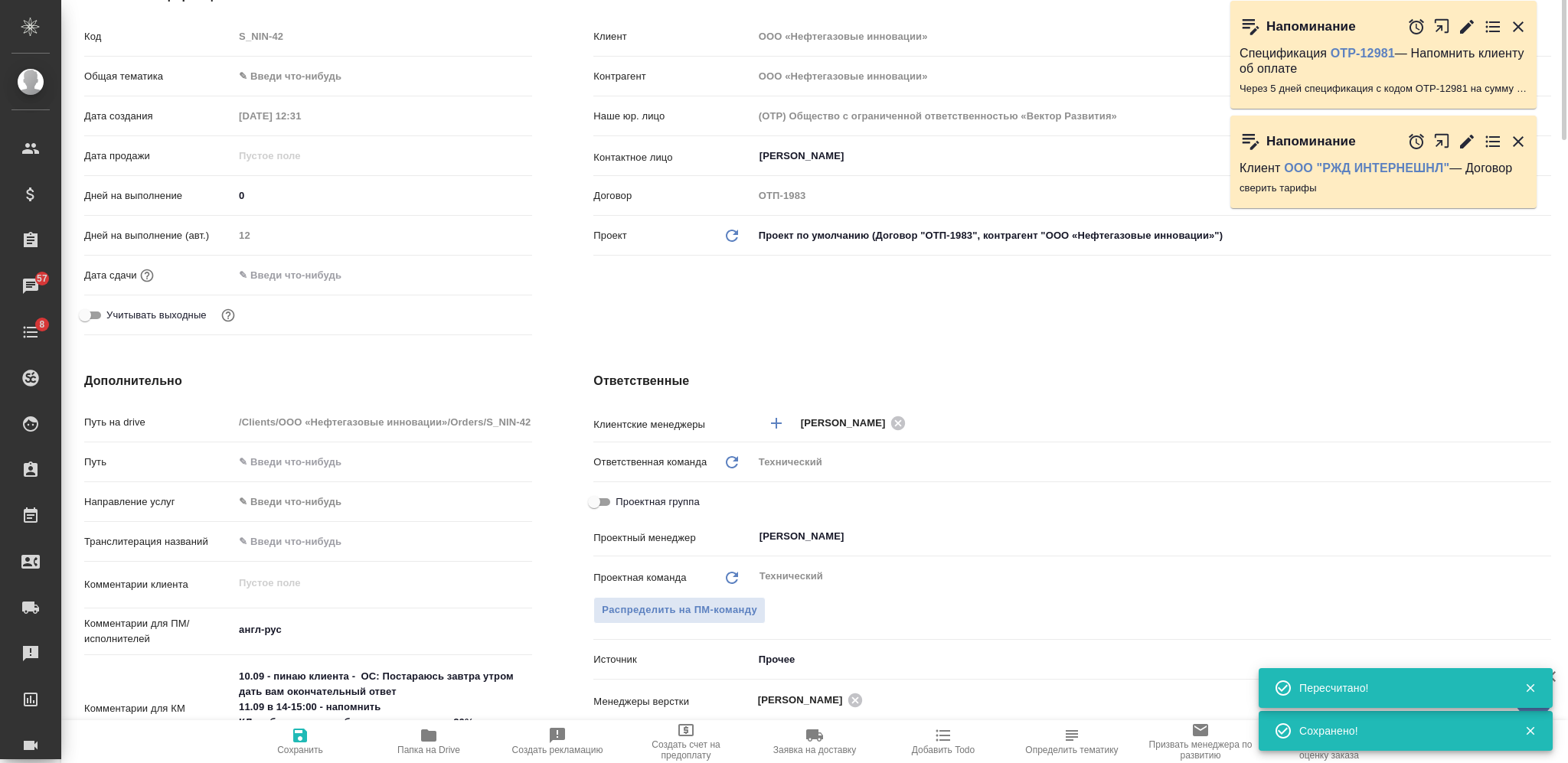
scroll to position [0, 0]
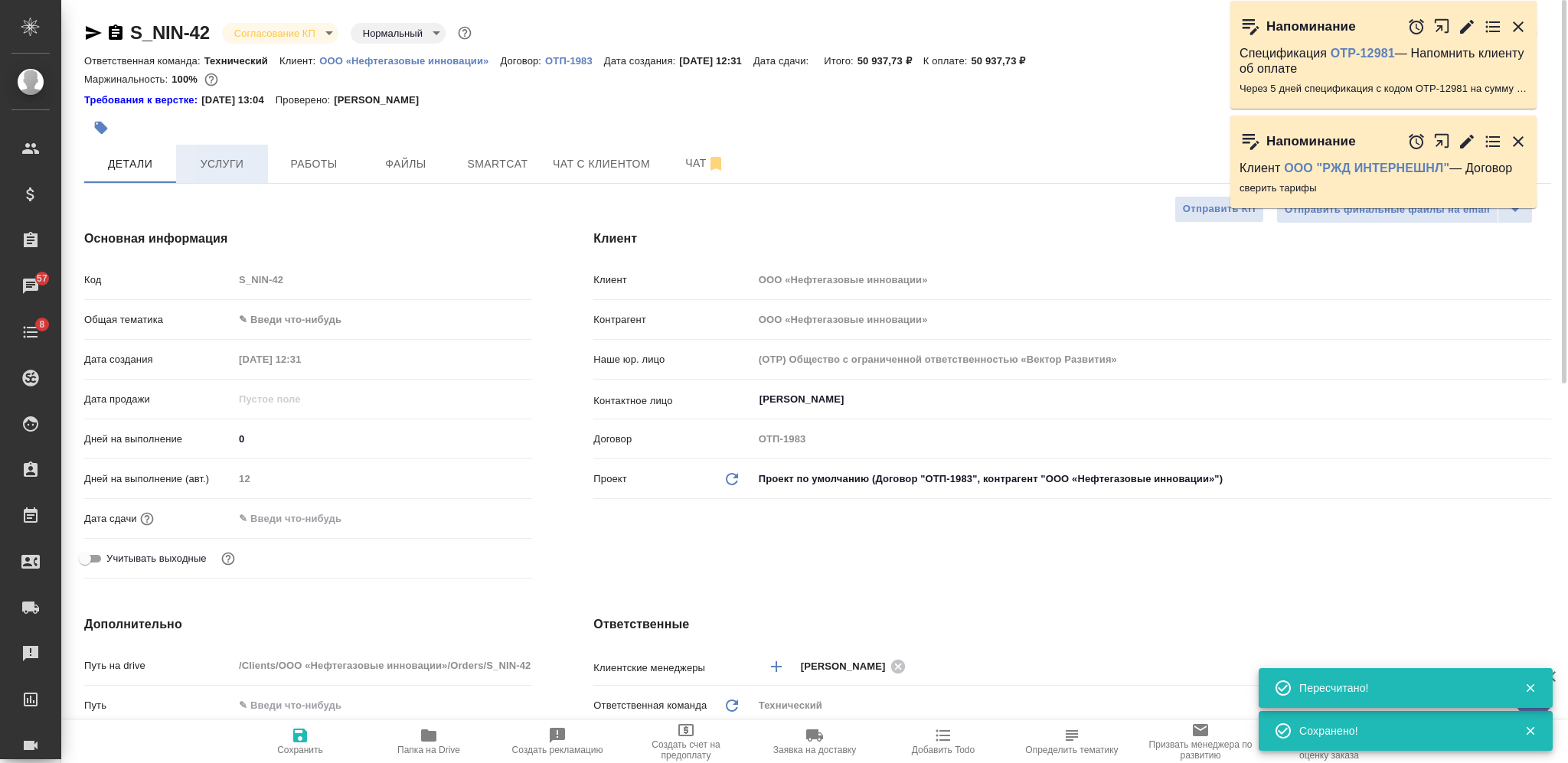
click at [236, 148] on button "Услуги" at bounding box center [222, 164] width 92 height 38
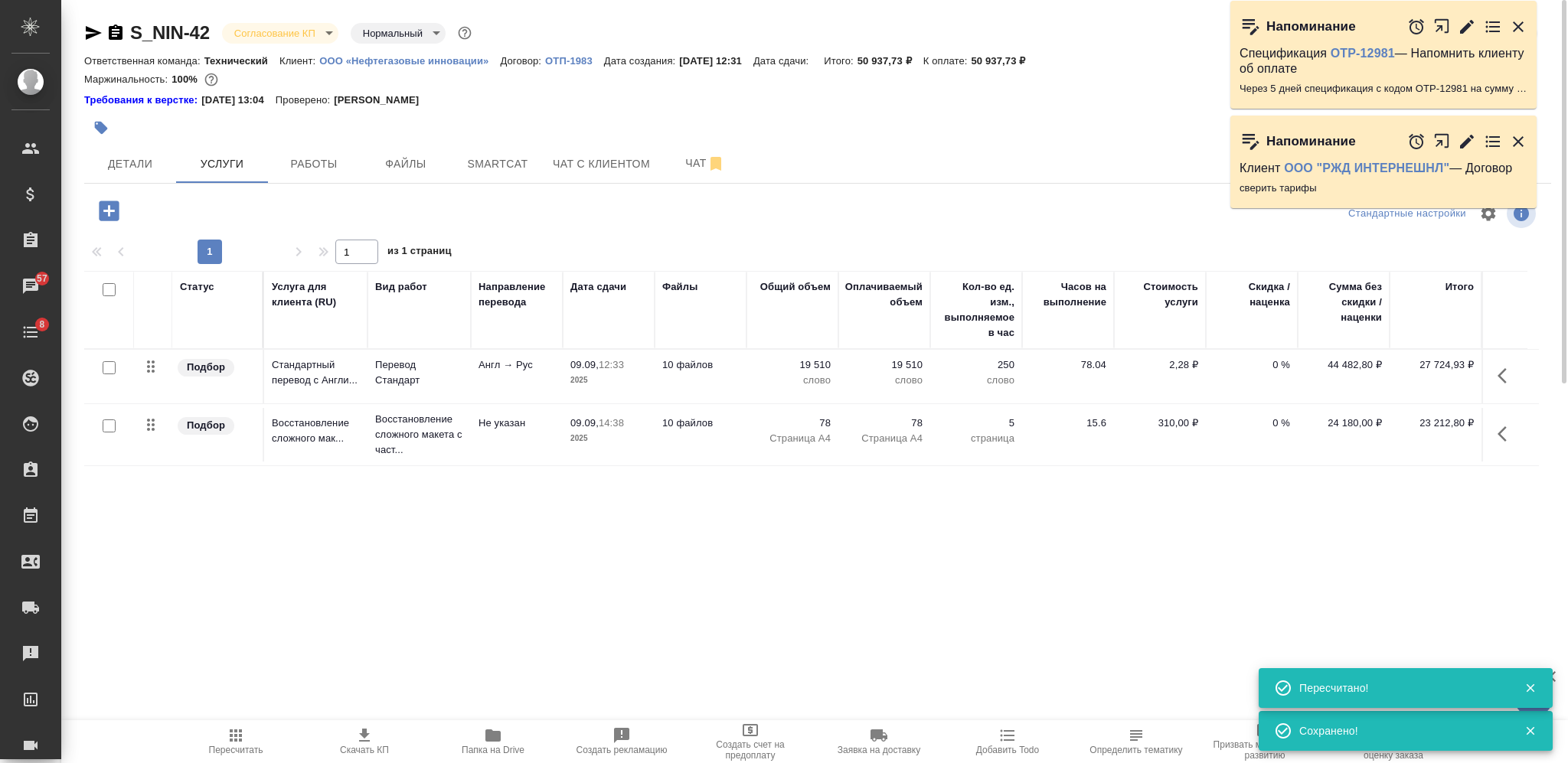
click at [369, 733] on icon "button" at bounding box center [364, 735] width 18 height 18
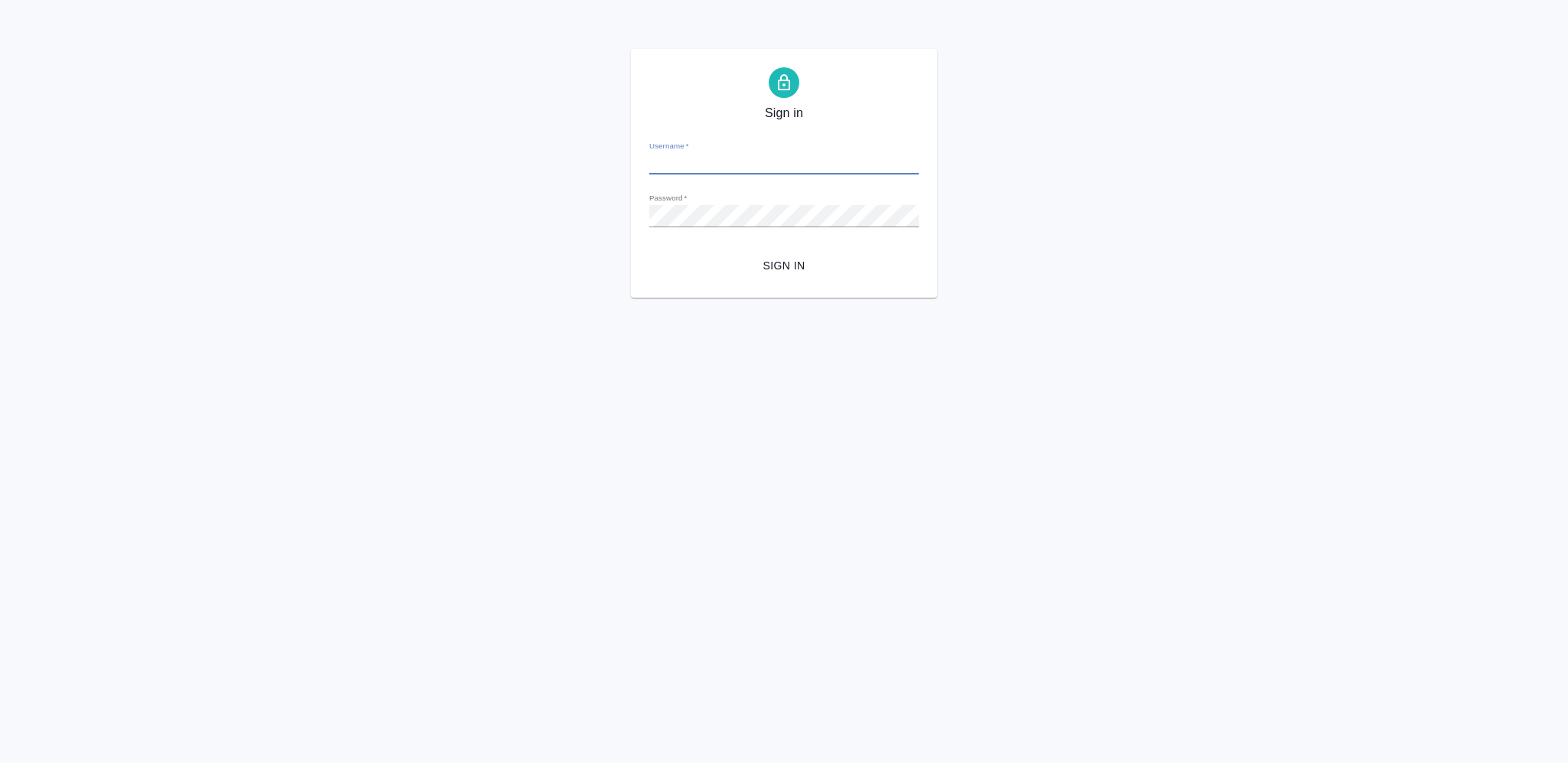
type input "v.nikiforova@awatera.com"
click at [792, 268] on span "Sign in" at bounding box center [784, 266] width 245 height 19
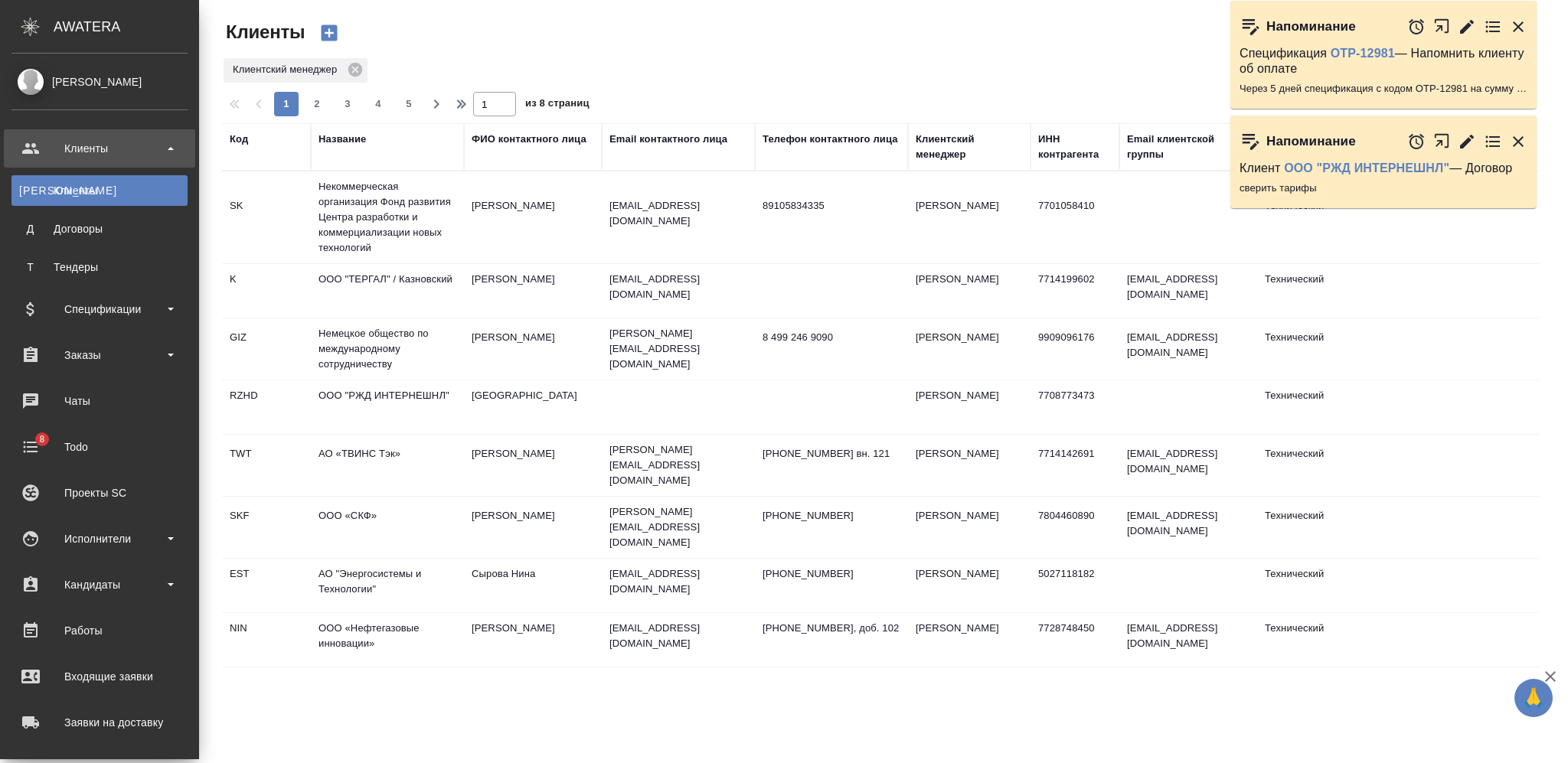
select select "RU"
click at [101, 390] on div "Чаты" at bounding box center [99, 401] width 176 height 23
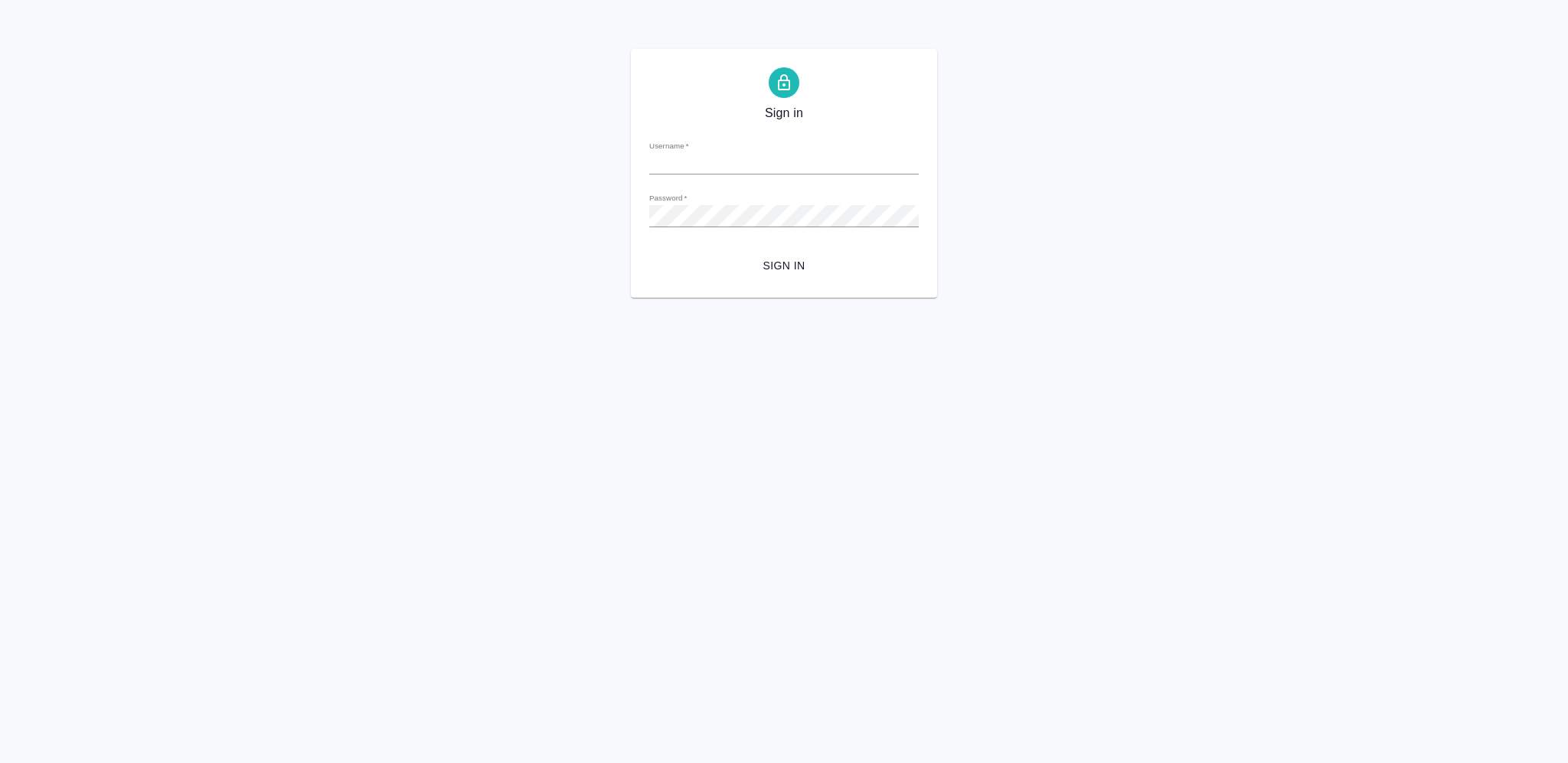
type input "[PERSON_NAME][EMAIL_ADDRESS][DOMAIN_NAME]"
click at [787, 268] on span "Sign in" at bounding box center [784, 266] width 245 height 19
type input "[PERSON_NAME][EMAIL_ADDRESS][DOMAIN_NAME]"
click at [769, 253] on button "Sign in" at bounding box center [784, 266] width 269 height 28
type input "[PERSON_NAME][EMAIL_ADDRESS][DOMAIN_NAME]"
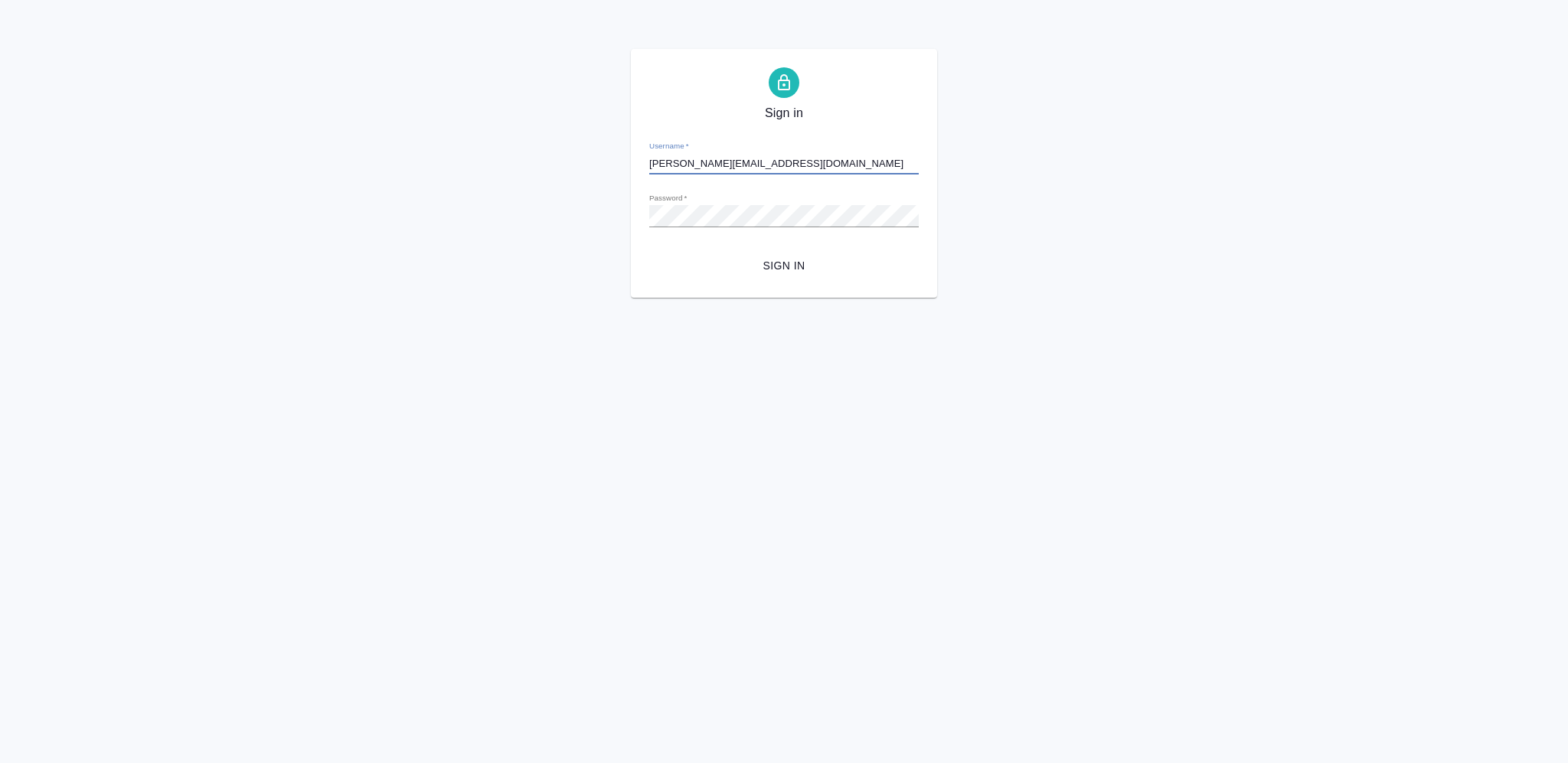
click at [788, 273] on span "Sign in" at bounding box center [784, 266] width 245 height 19
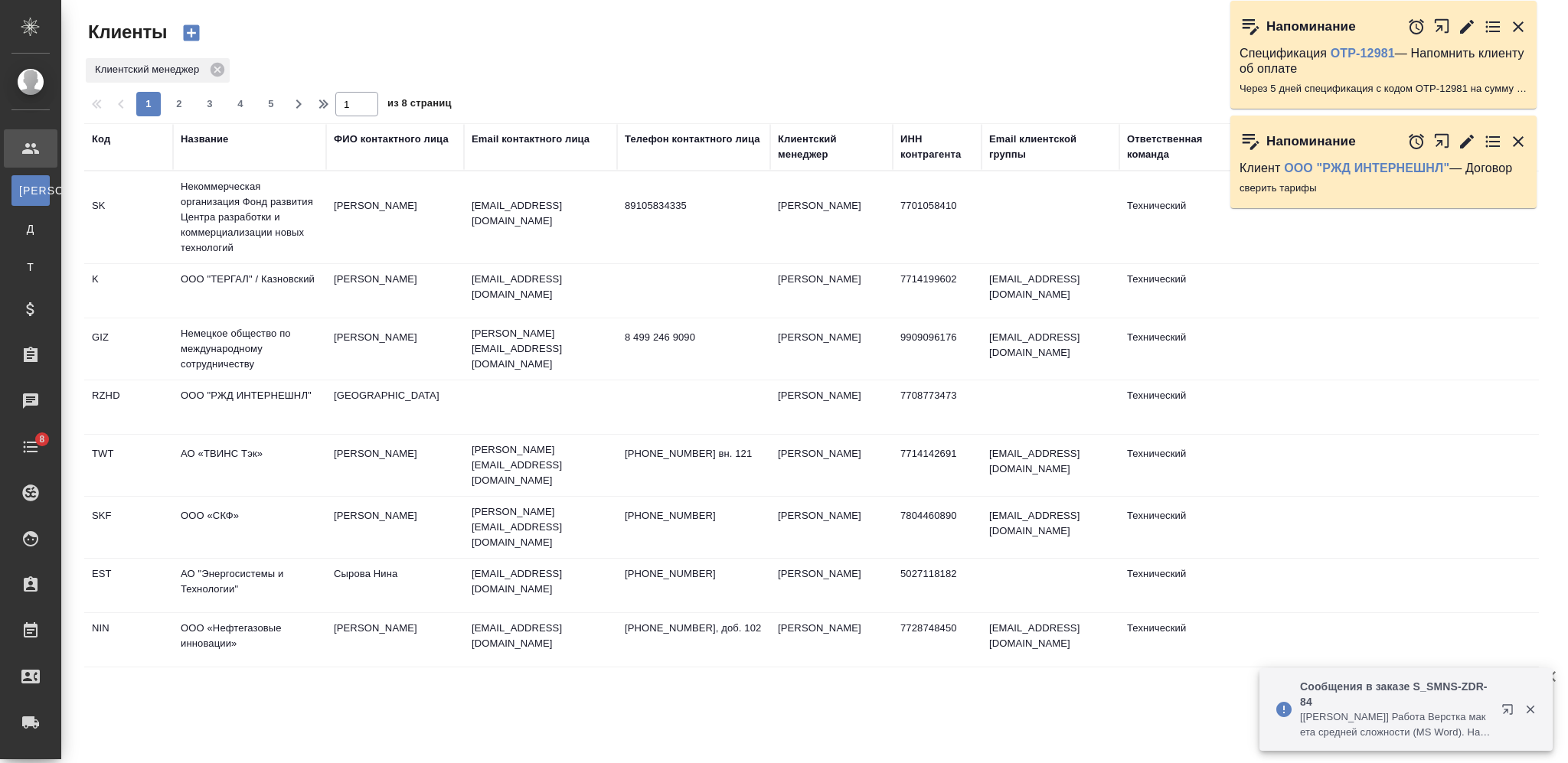
select select "RU"
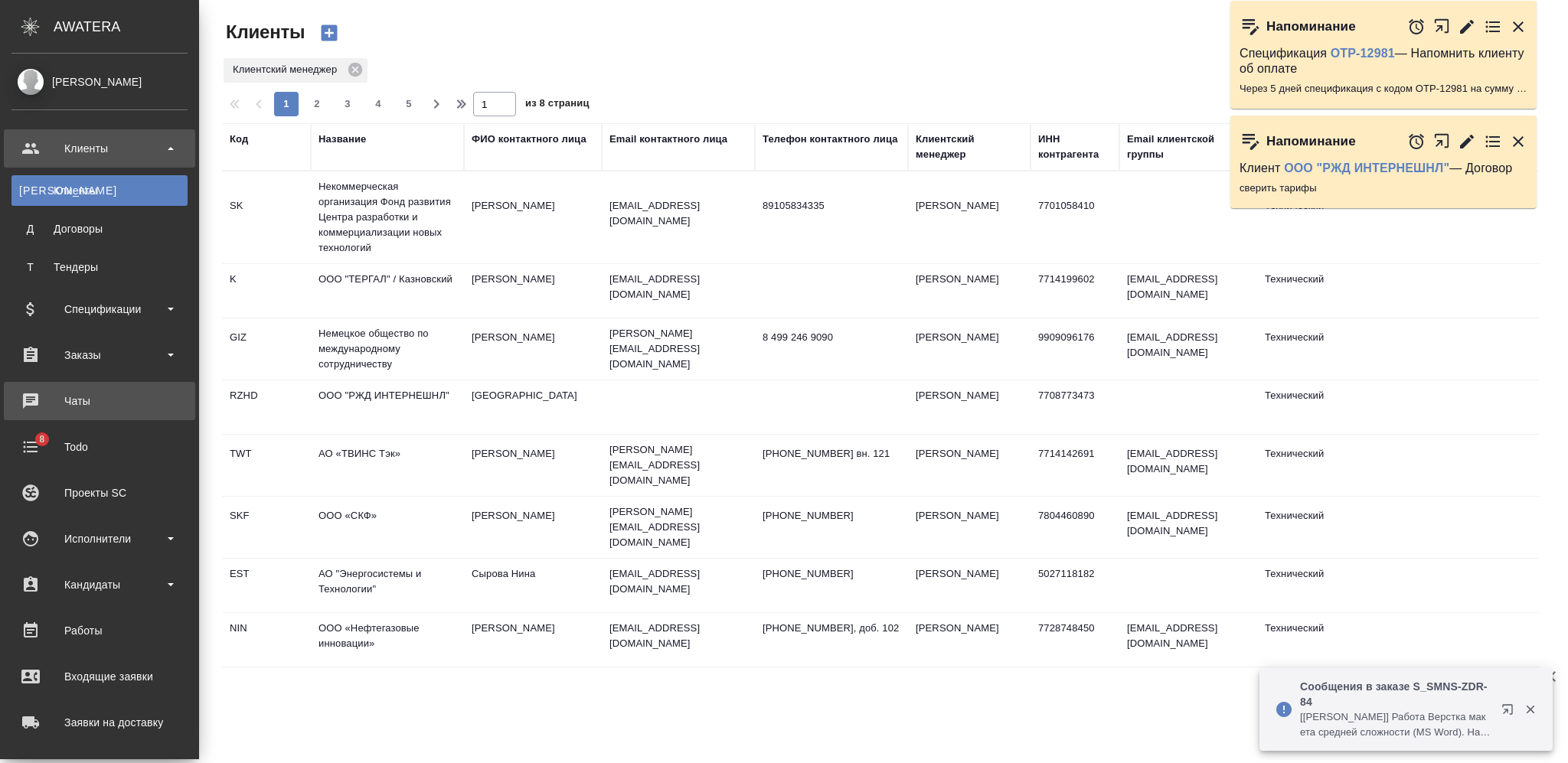
click at [74, 390] on div "Чаты" at bounding box center [99, 401] width 176 height 23
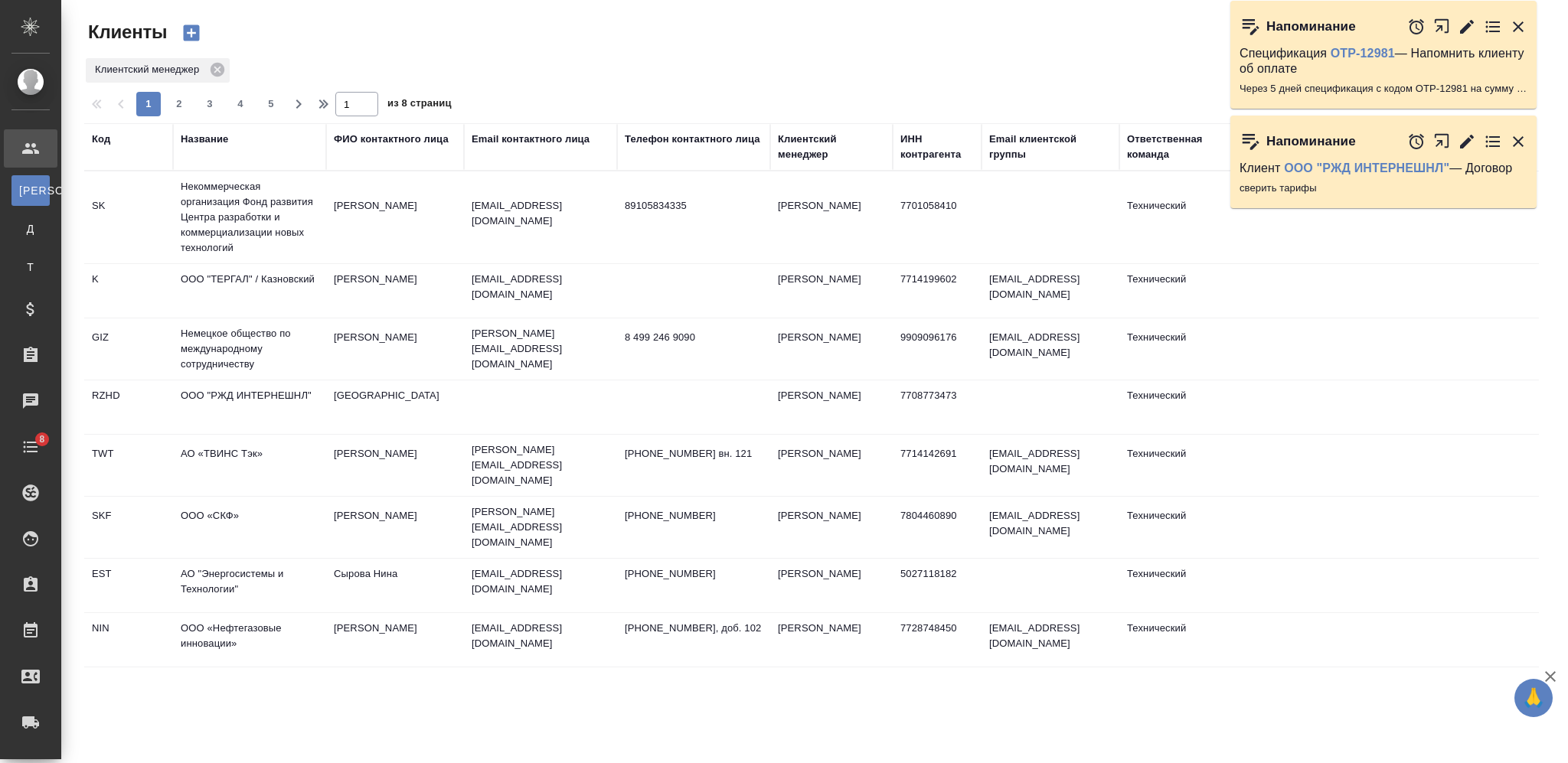
select select "RU"
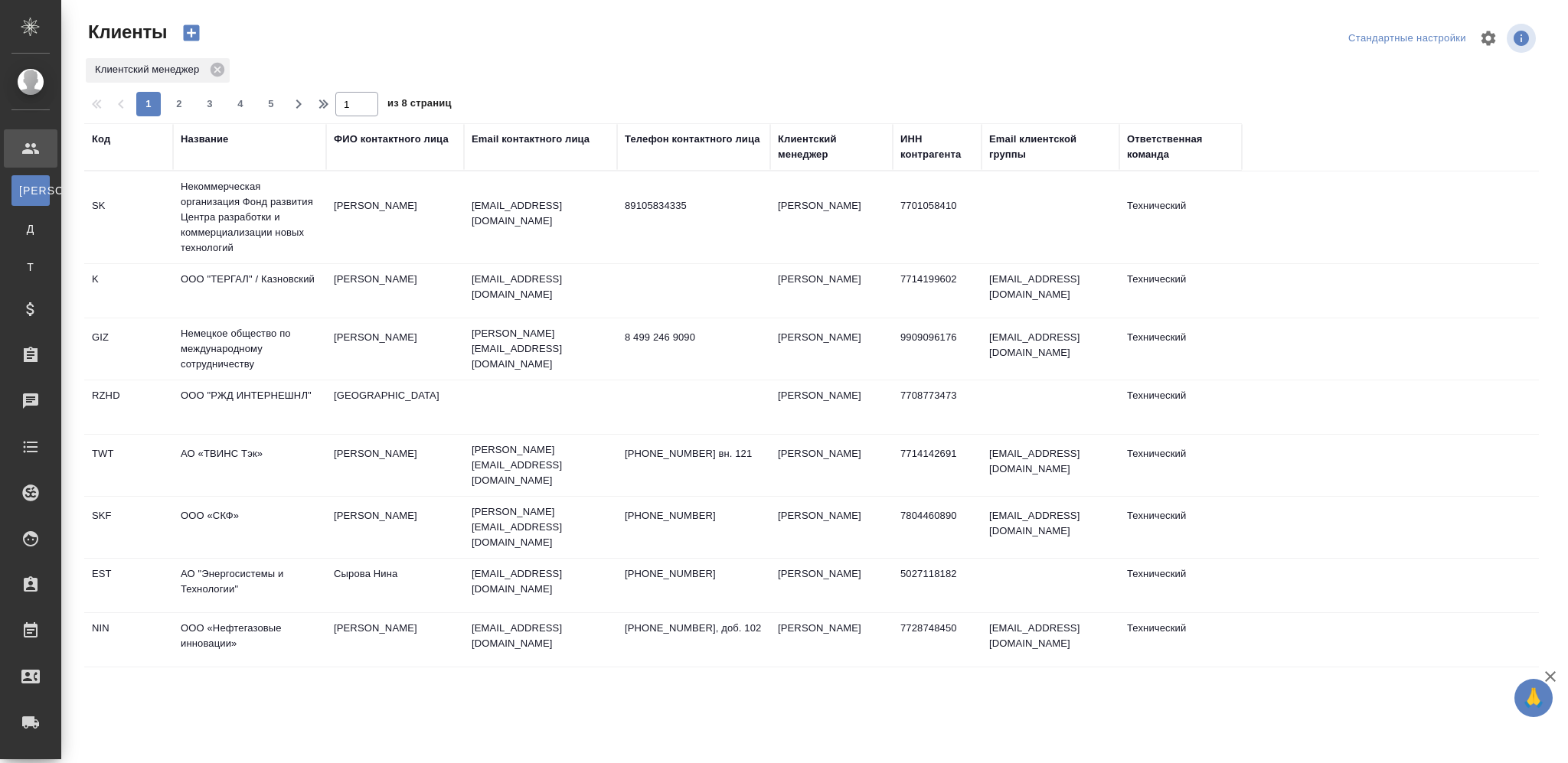
select select "RU"
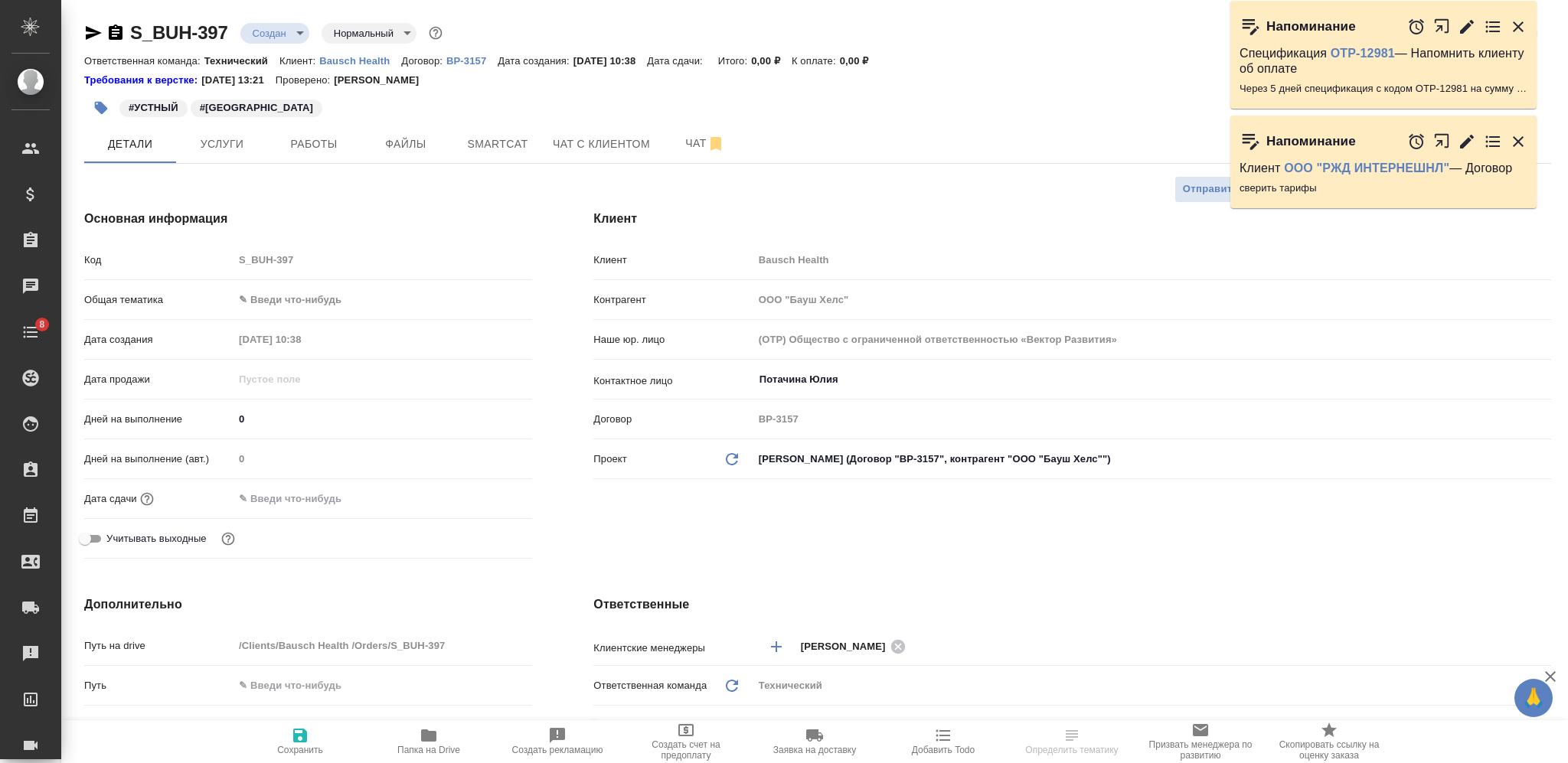
select select "RU"
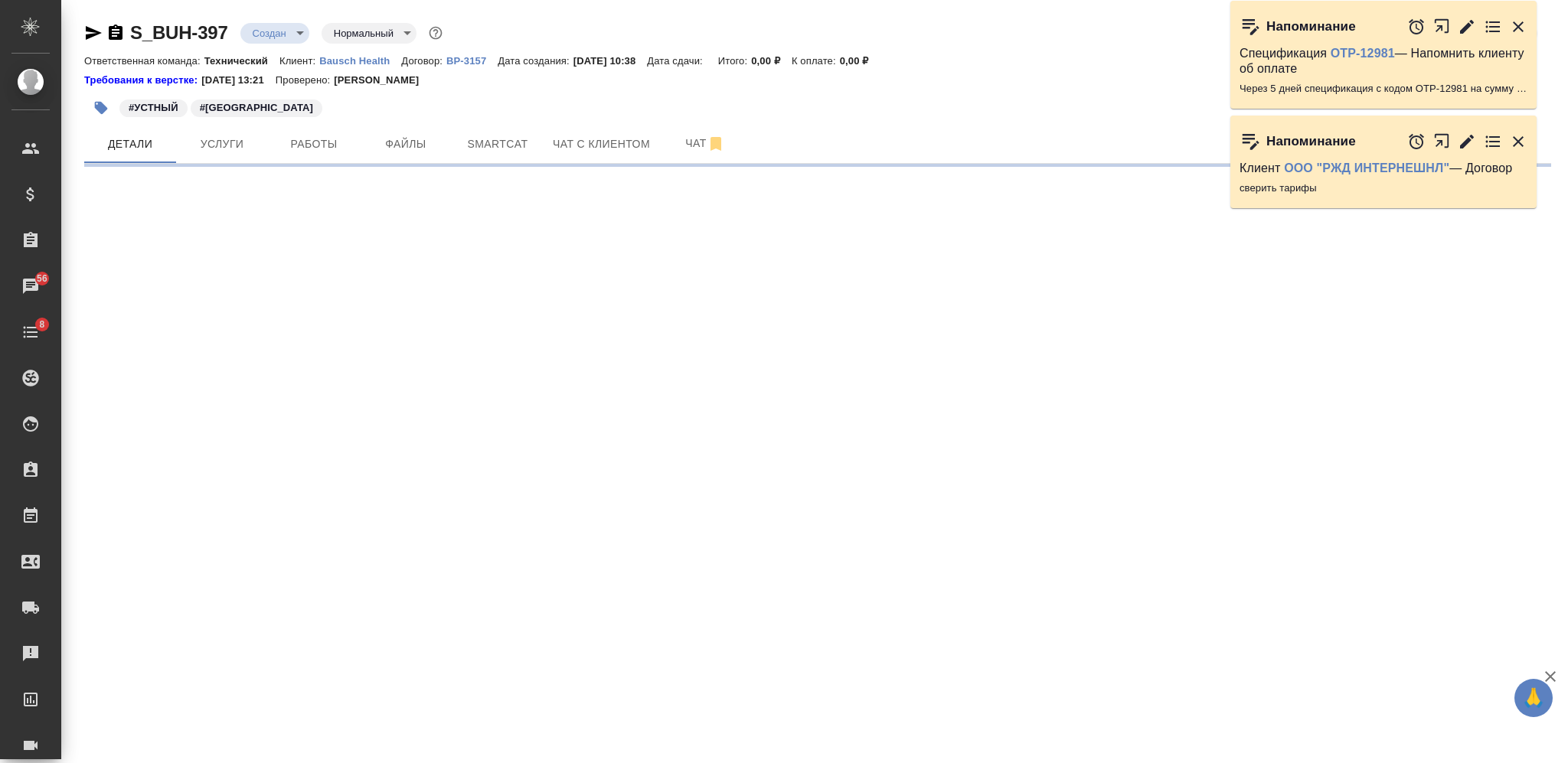
select select "RU"
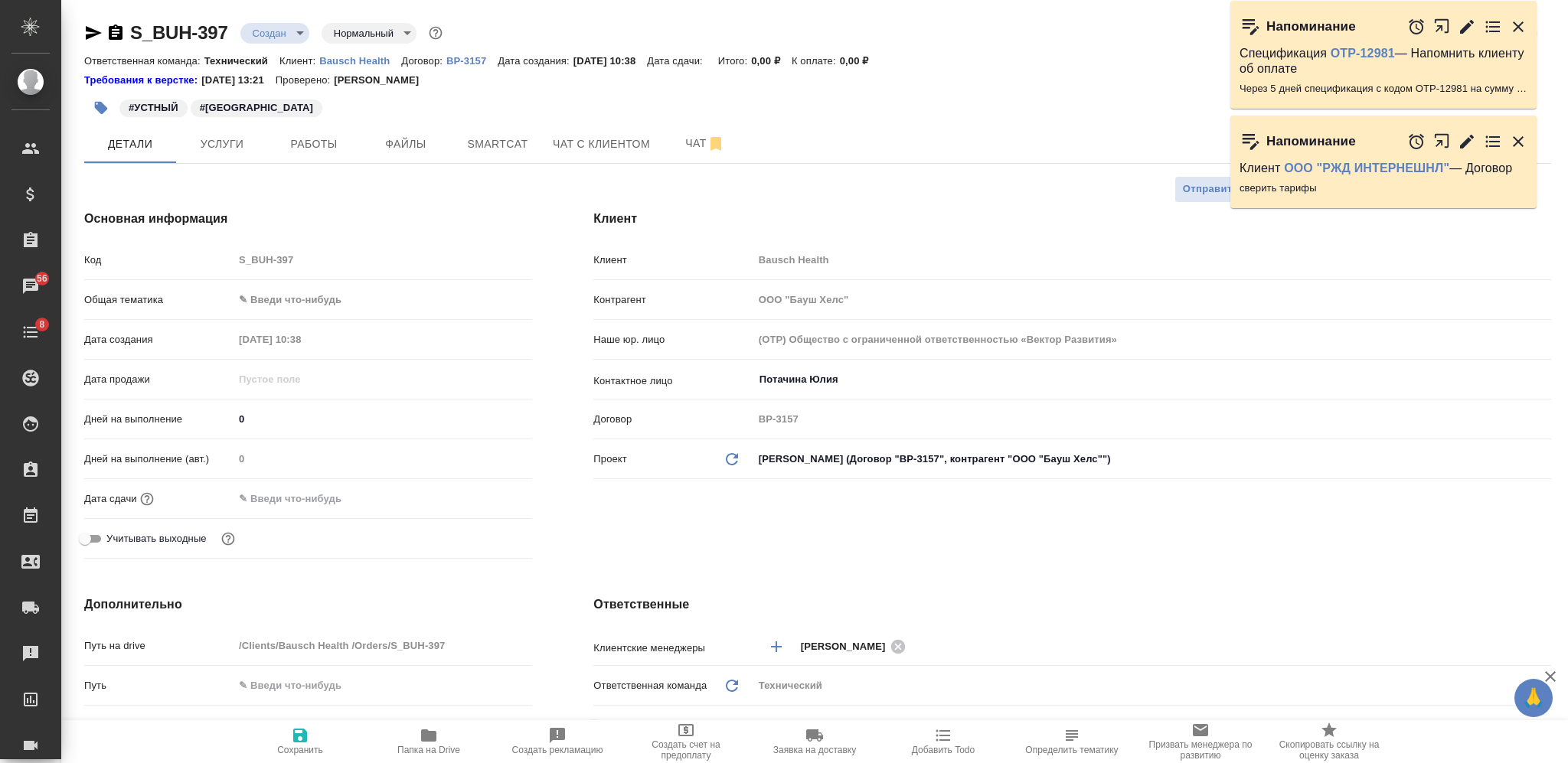
type textarea "x"
